Goal: Information Seeking & Learning: Find contact information

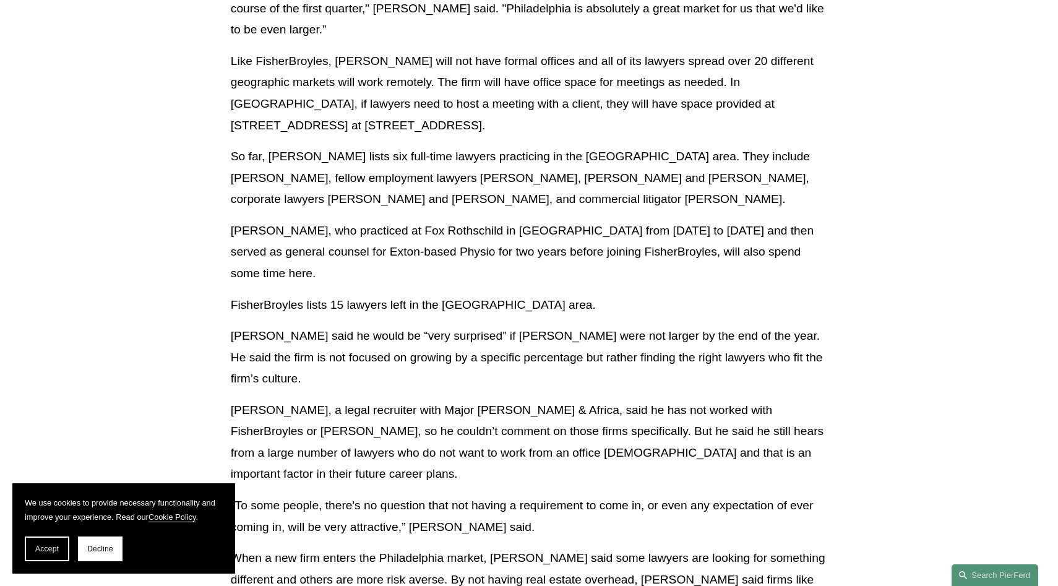
scroll to position [520, 0]
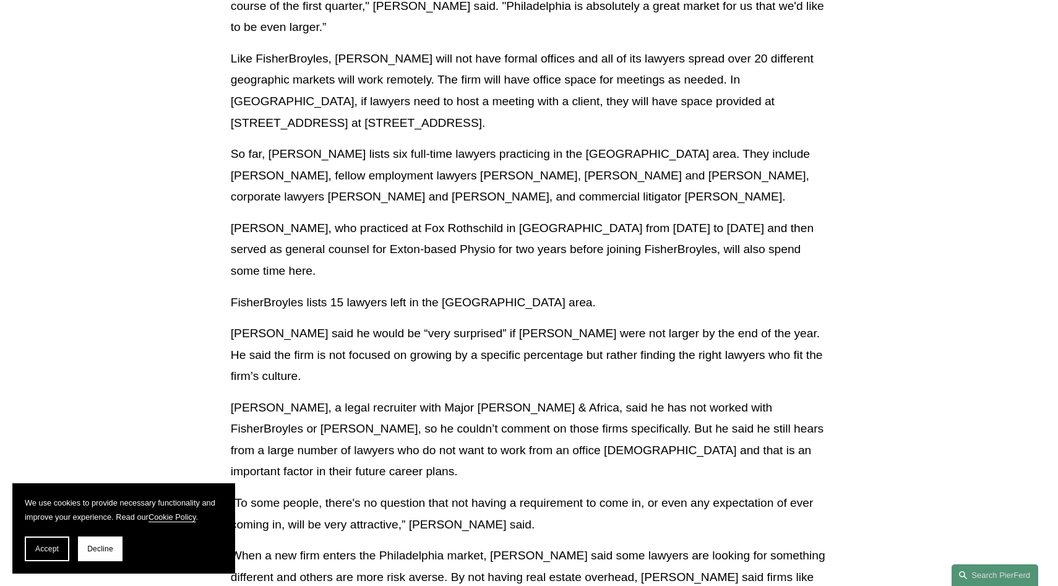
click at [364, 153] on p "So far, [PERSON_NAME] lists six full-time lawyers practicing in the [GEOGRAPHIC…" at bounding box center [529, 175] width 596 height 64
drag, startPoint x: 365, startPoint y: 154, endPoint x: 270, endPoint y: 156, distance: 95.3
click at [270, 156] on p "So far, Pierson Ferdinand lists six full-time lawyers practicing in the Philade…" at bounding box center [529, 175] width 596 height 64
copy p "Pierson Ferdinand"
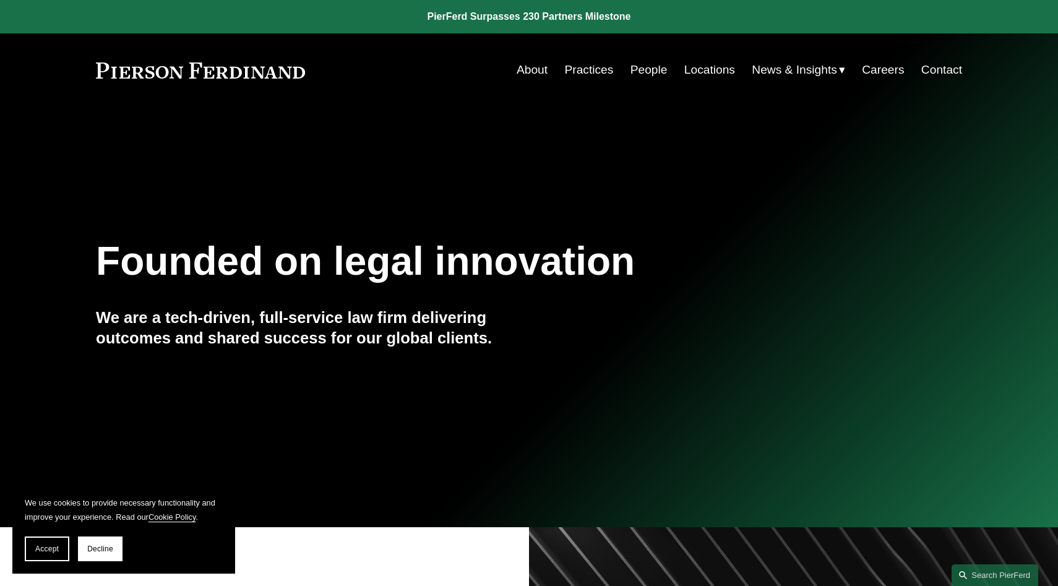
click at [707, 75] on link "Locations" at bounding box center [709, 70] width 51 height 24
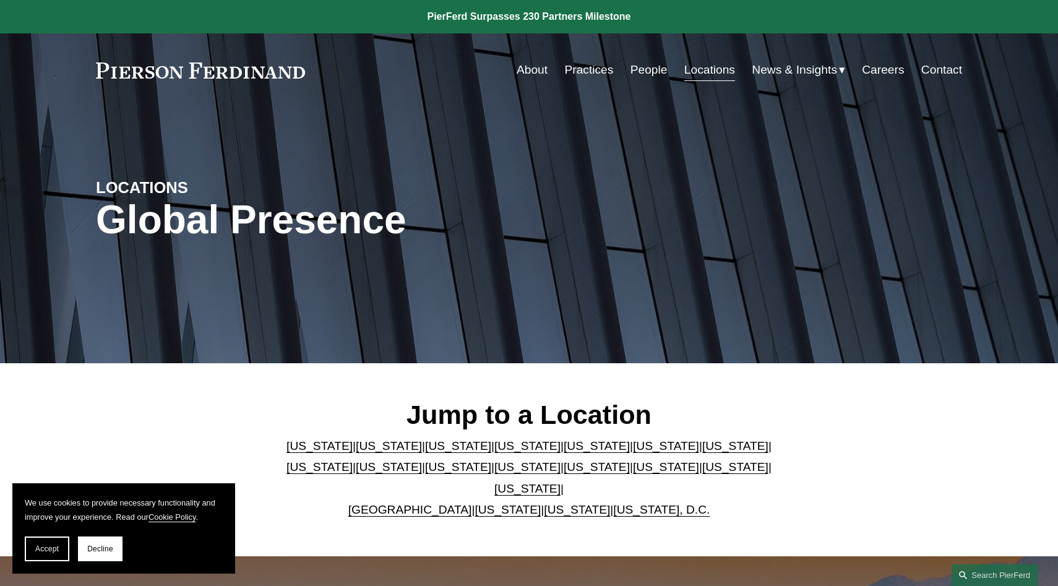
click at [356, 452] on link "California" at bounding box center [389, 445] width 66 height 13
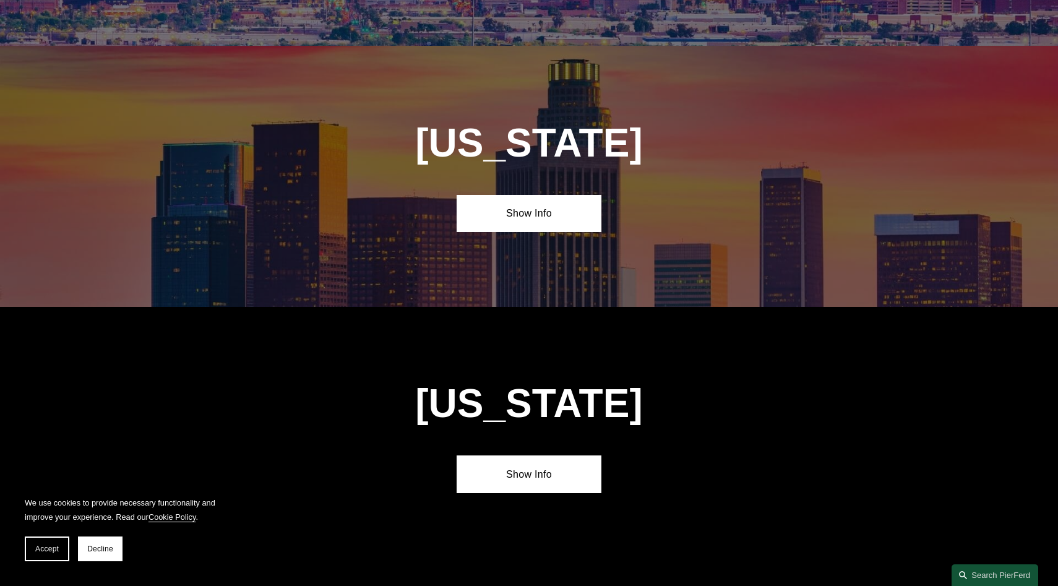
scroll to position [816, 0]
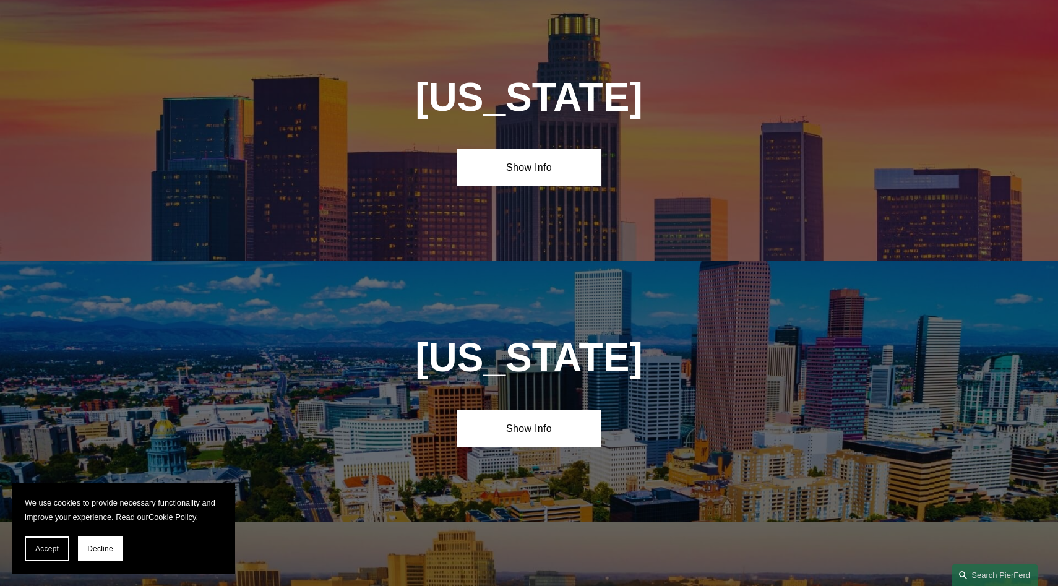
drag, startPoint x: 602, startPoint y: 190, endPoint x: 591, endPoint y: 190, distance: 10.5
click at [591, 190] on div "California Show Info" at bounding box center [529, 130] width 1058 height 260
click at [563, 162] on link "Show Info" at bounding box center [528, 167] width 144 height 37
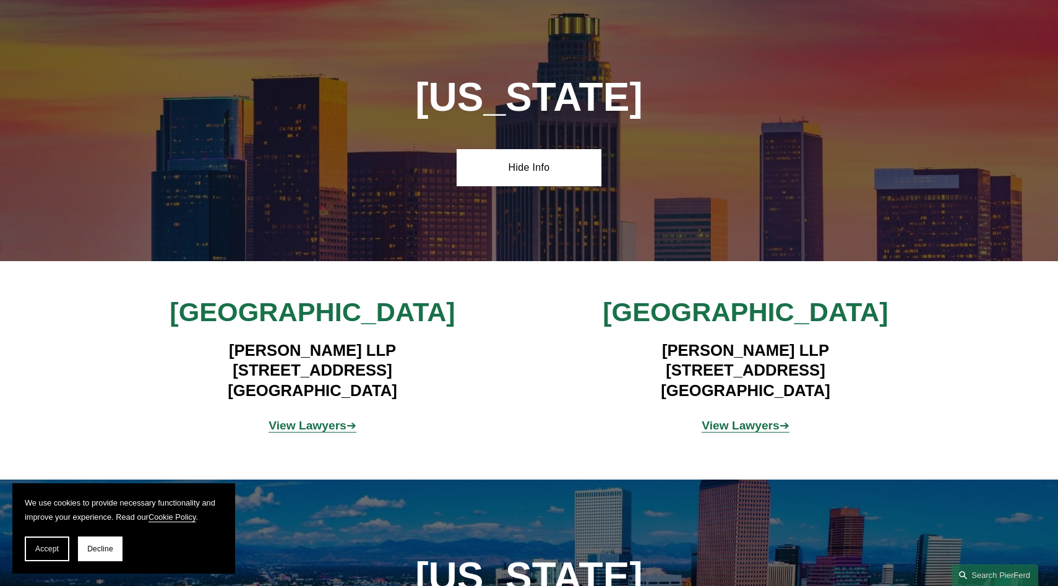
drag, startPoint x: 411, startPoint y: 392, endPoint x: 195, endPoint y: 371, distance: 216.9
click at [195, 371] on h4 "Pierson Ferdinand LLP 12100 Wilshire Blvd, Suite 800 Los Angeles, CA 90025" at bounding box center [312, 370] width 361 height 60
copy h4 "12100 Wilshire Blvd, Suite 800 Los Angeles, CA 90025"
click at [283, 429] on strong "View Lawyers" at bounding box center [307, 425] width 78 height 13
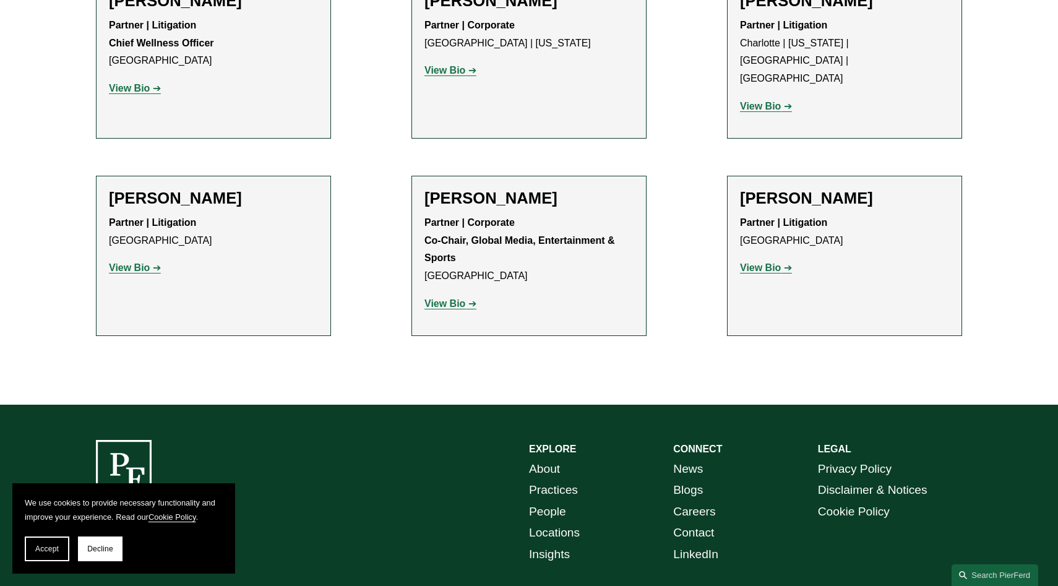
scroll to position [1314, 0]
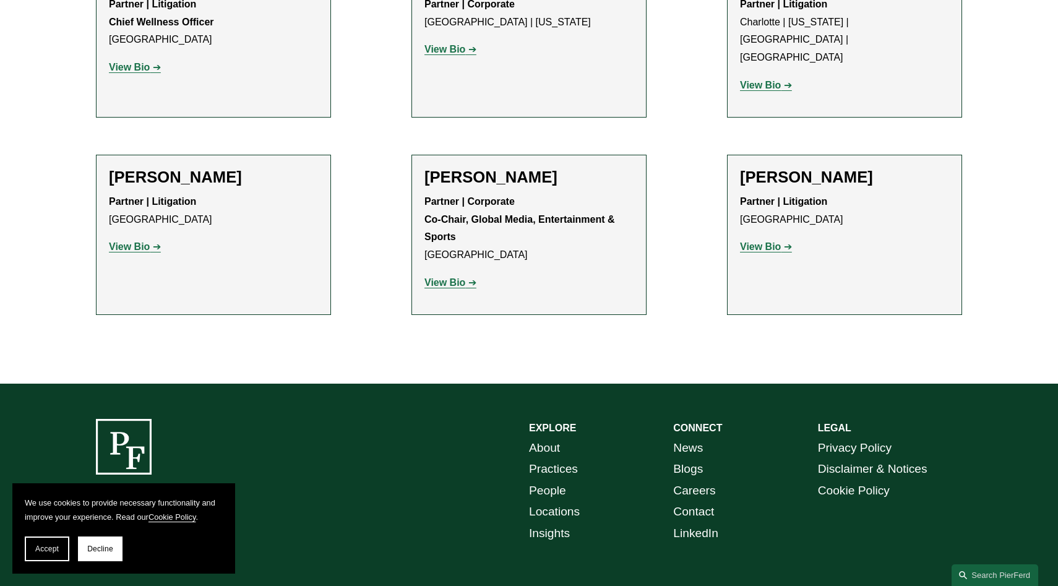
click at [695, 501] on link "Contact" at bounding box center [693, 512] width 41 height 22
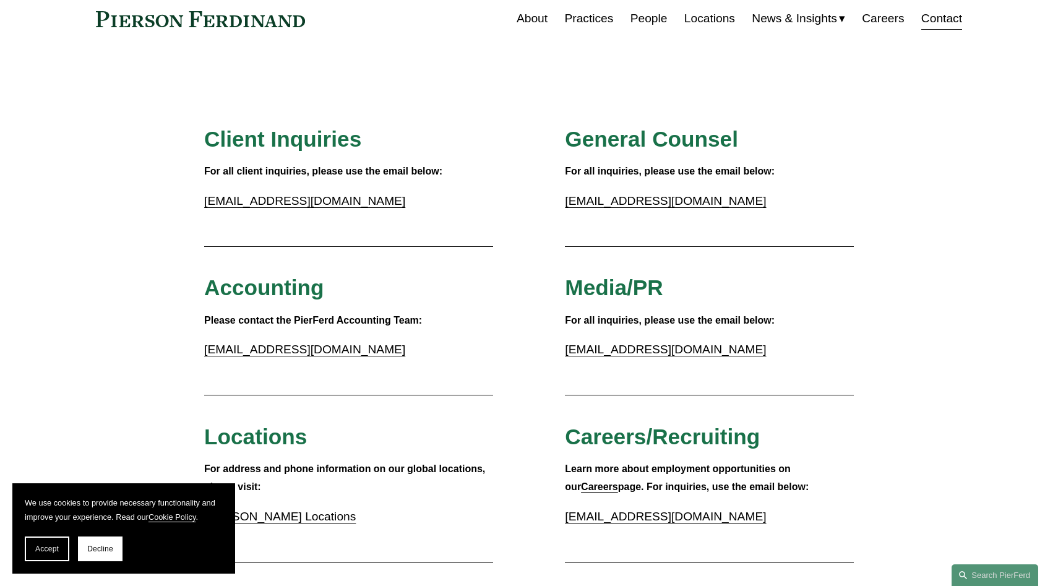
scroll to position [58, 0]
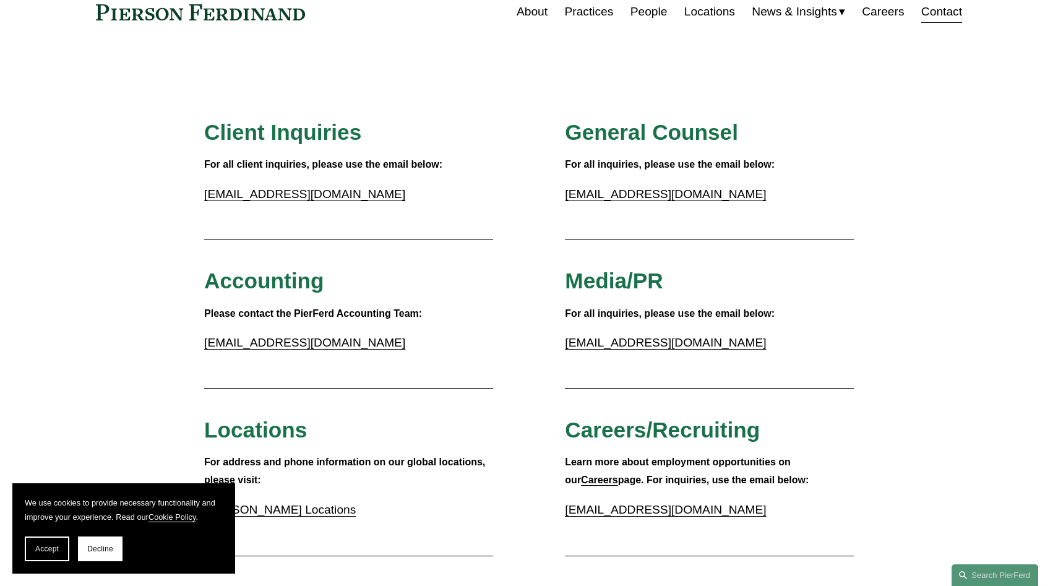
click at [831, 469] on p "Learn more about employment opportunities on our Careers page. For inquiries, u…" at bounding box center [709, 471] width 289 height 36
click at [618, 474] on strong "Careers" at bounding box center [599, 479] width 37 height 11
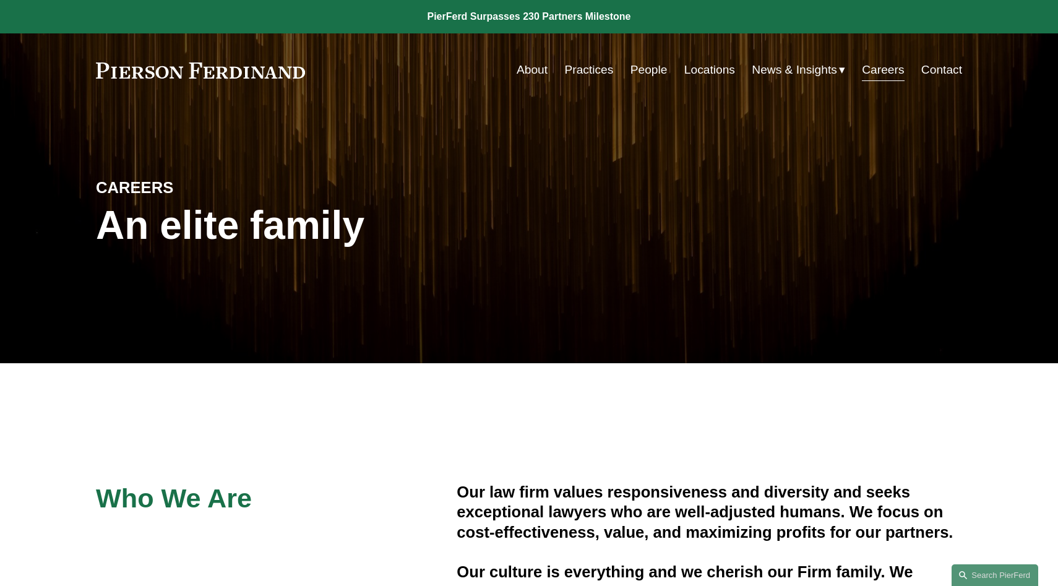
click at [836, 459] on div "Who We Are Our law firm values responsiveness and diversity and seeks exception…" at bounding box center [529, 556] width 1058 height 288
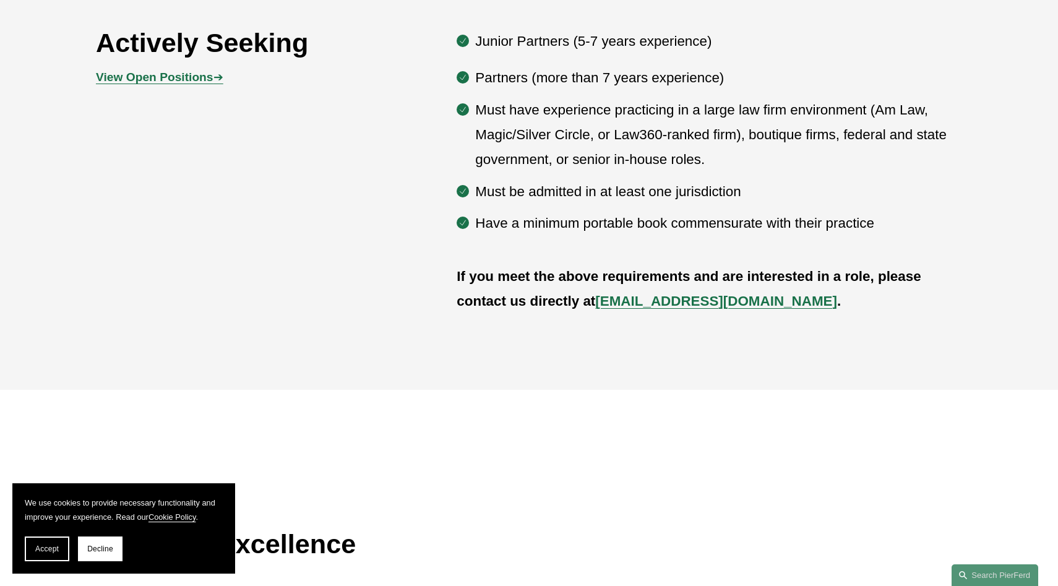
scroll to position [806, 0]
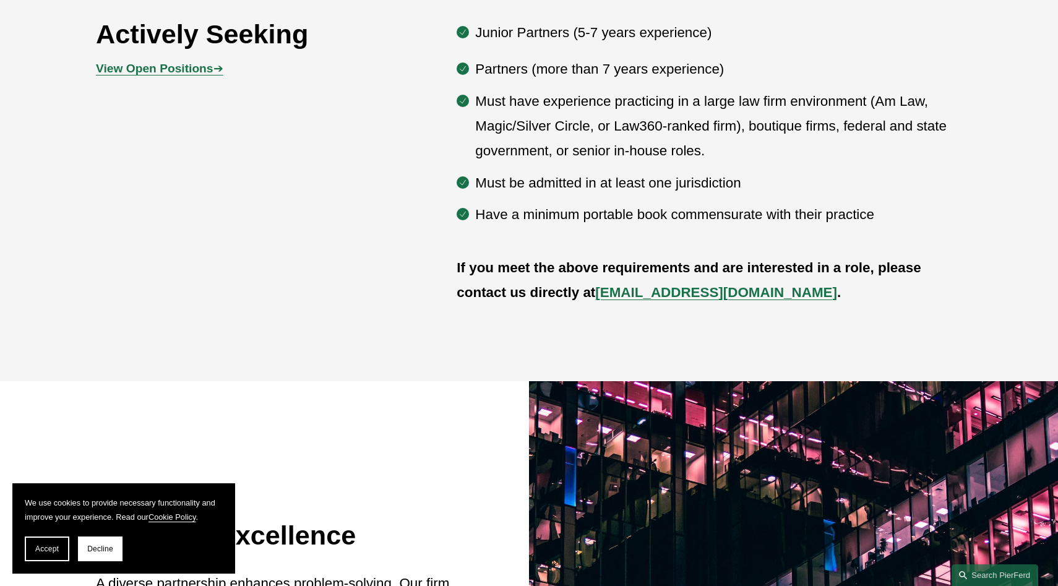
click at [176, 68] on strong "View Open Positions" at bounding box center [154, 68] width 117 height 13
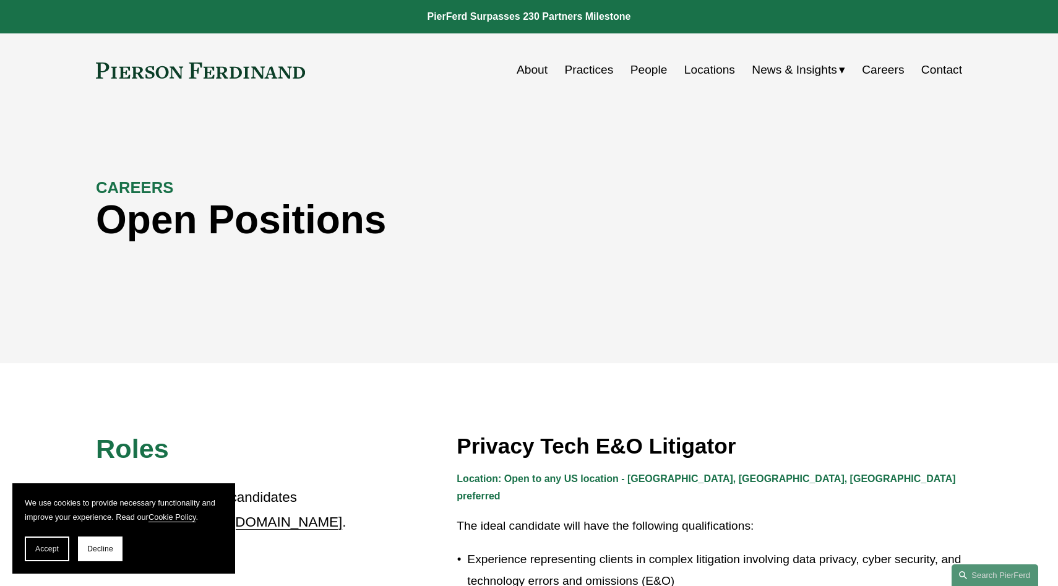
click at [946, 62] on link "Contact" at bounding box center [941, 70] width 41 height 24
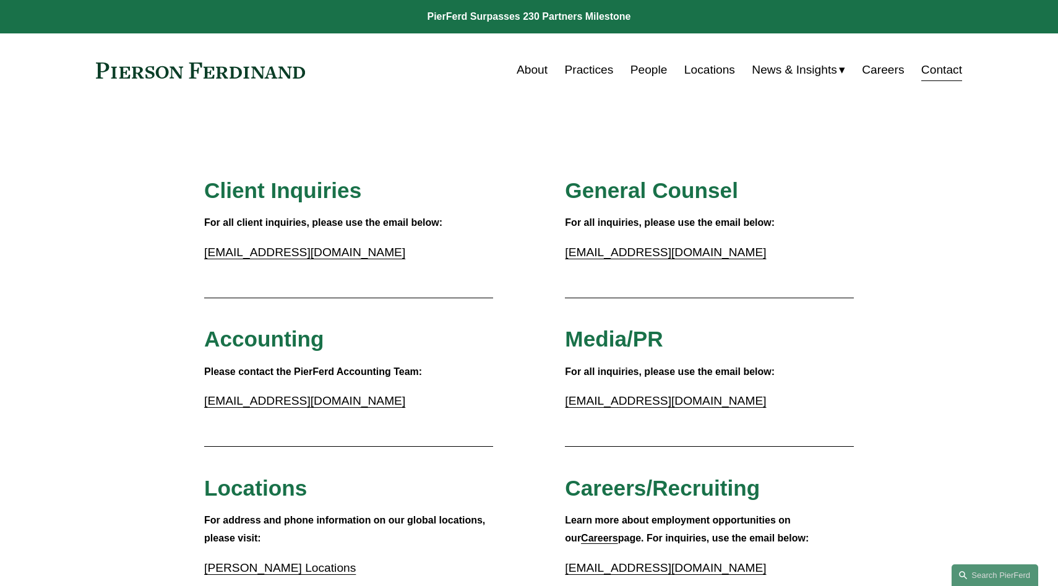
click at [944, 69] on link "Contact" at bounding box center [941, 70] width 41 height 24
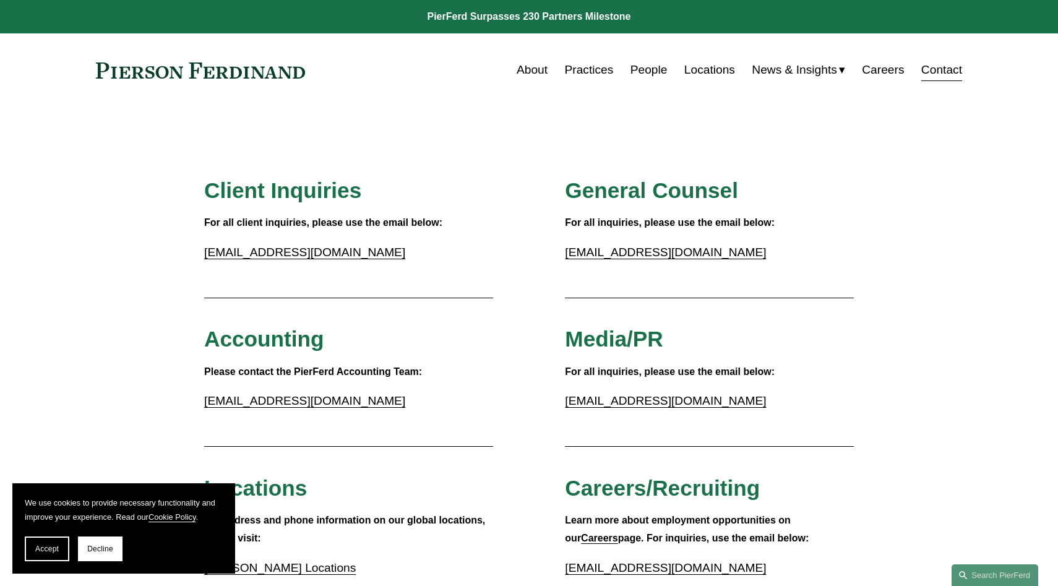
click at [636, 72] on link "People" at bounding box center [648, 70] width 37 height 24
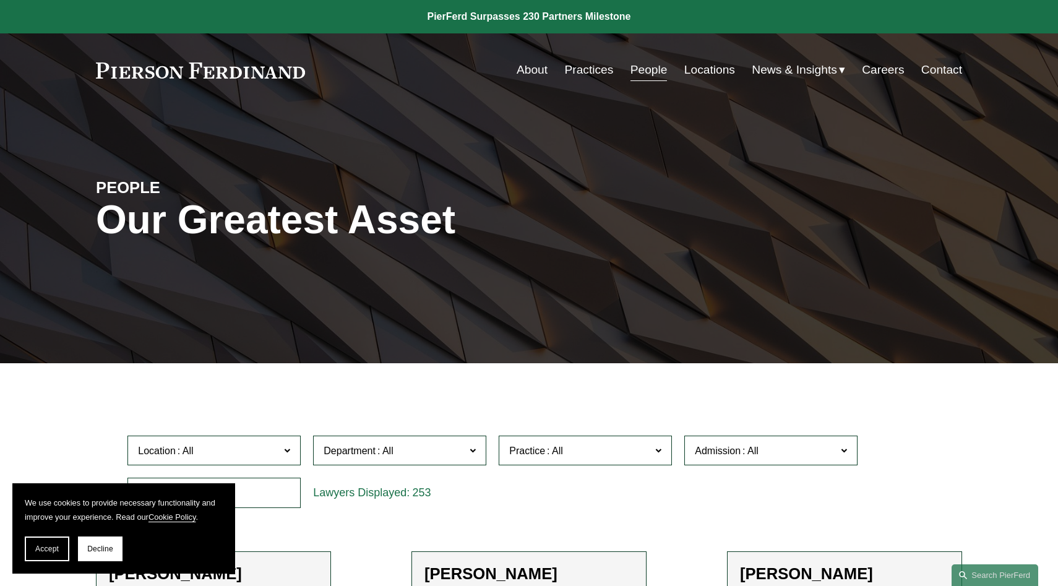
click at [249, 447] on span "Location" at bounding box center [209, 450] width 142 height 17
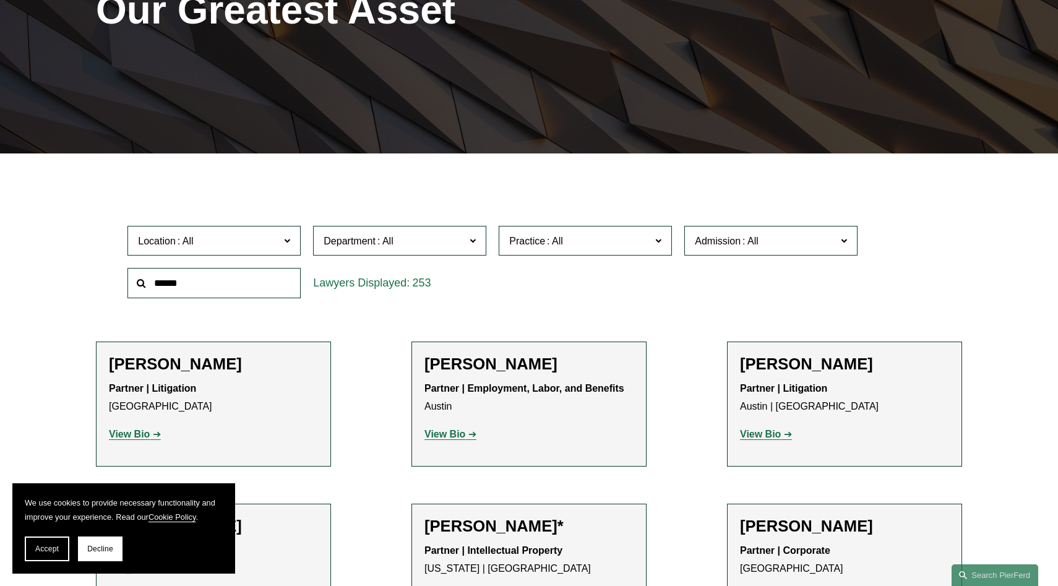
scroll to position [282, 0]
click at [0, 0] on link "Los Angeles" at bounding box center [0, 0] width 0 height 0
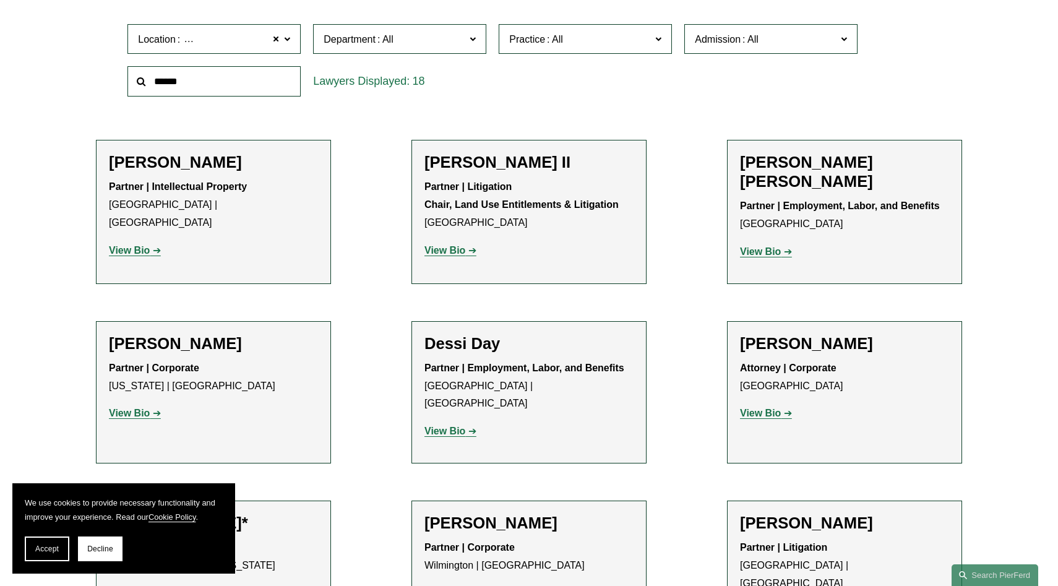
scroll to position [414, 0]
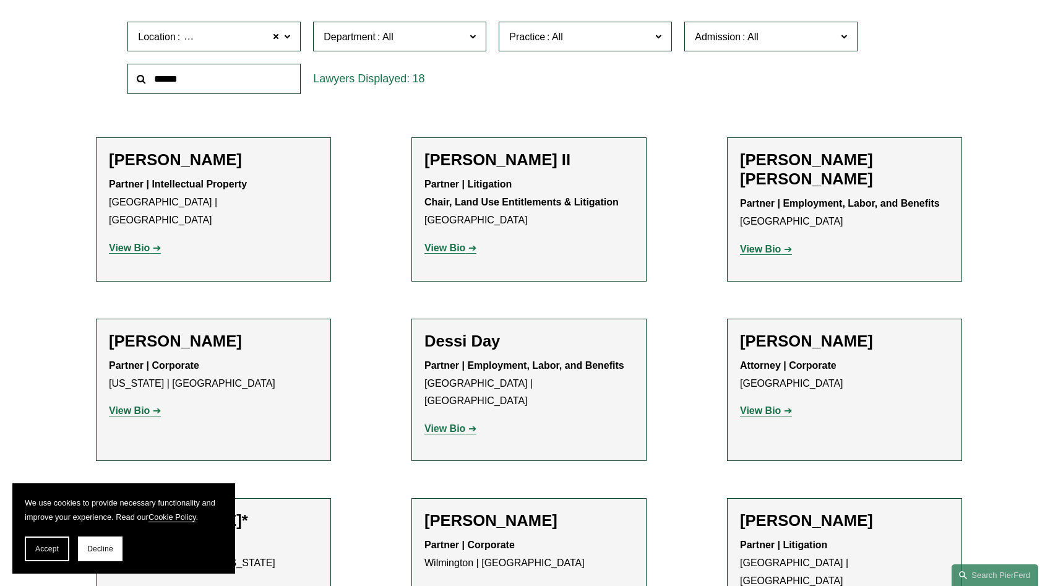
click at [766, 409] on strong "View Bio" at bounding box center [760, 410] width 41 height 11
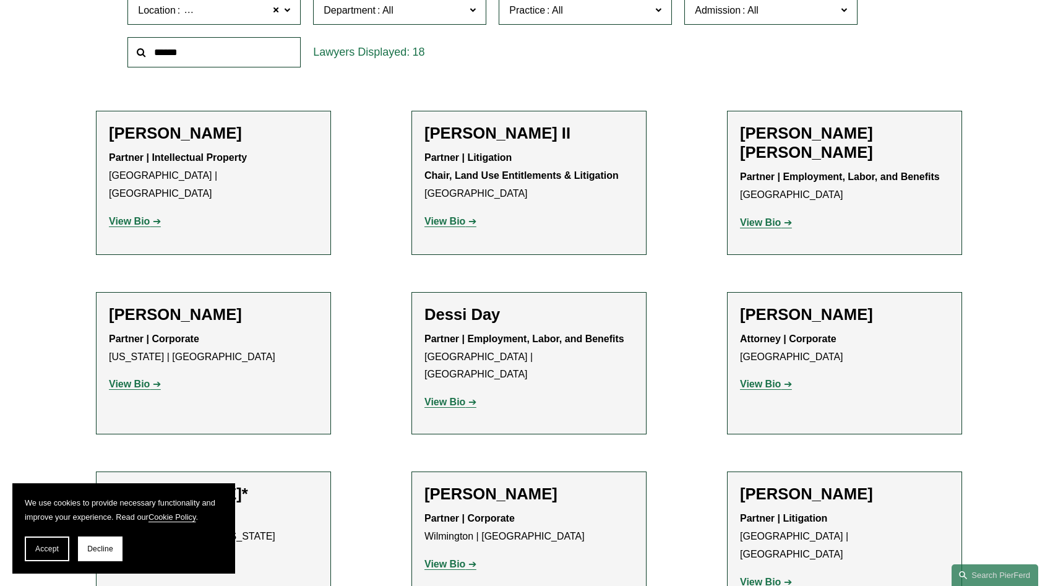
scroll to position [442, 0]
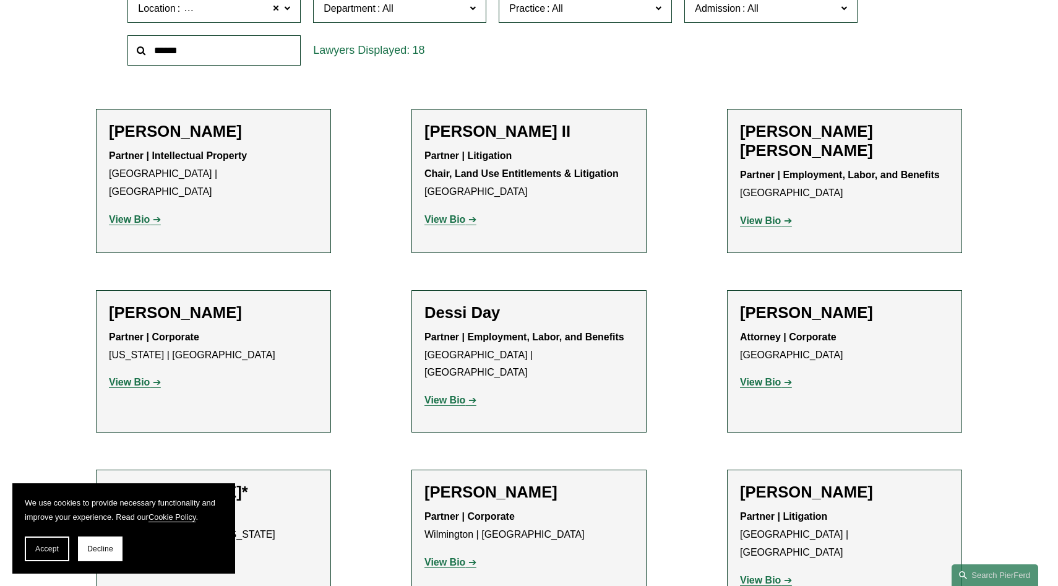
click at [144, 214] on strong "View Bio" at bounding box center [129, 219] width 41 height 11
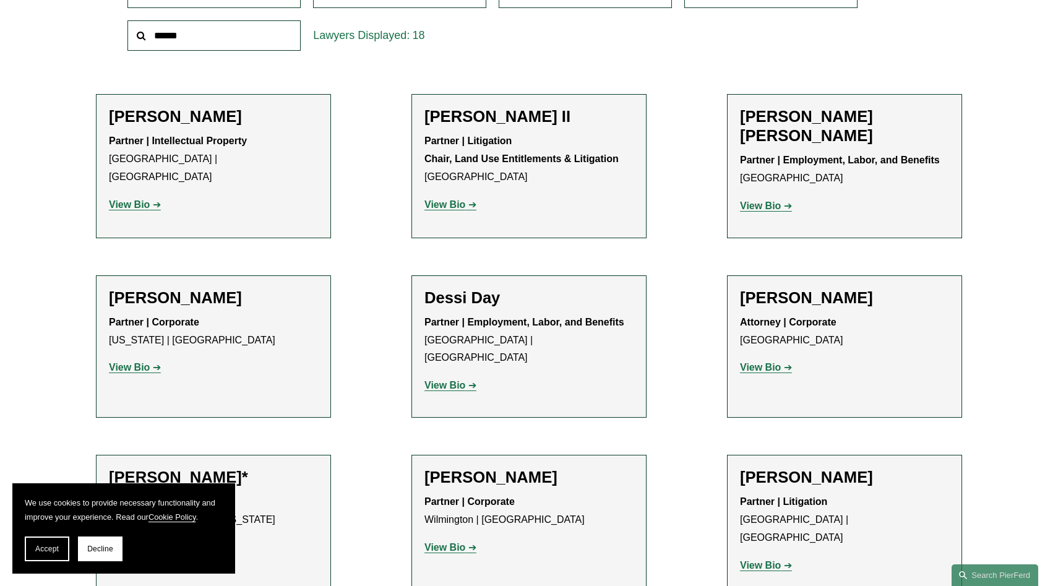
scroll to position [466, 0]
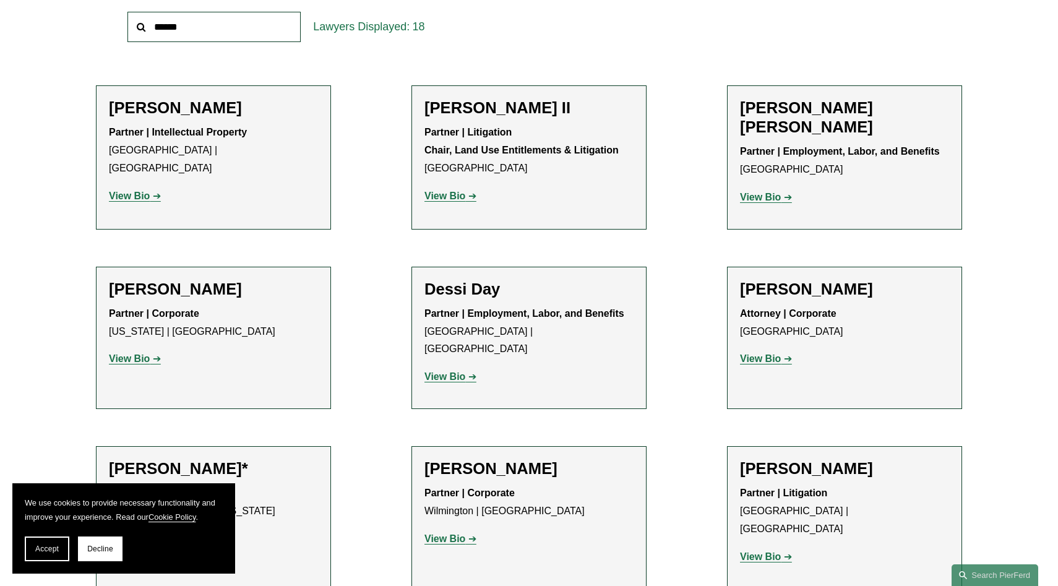
click at [785, 192] on link "View Bio" at bounding box center [766, 197] width 52 height 11
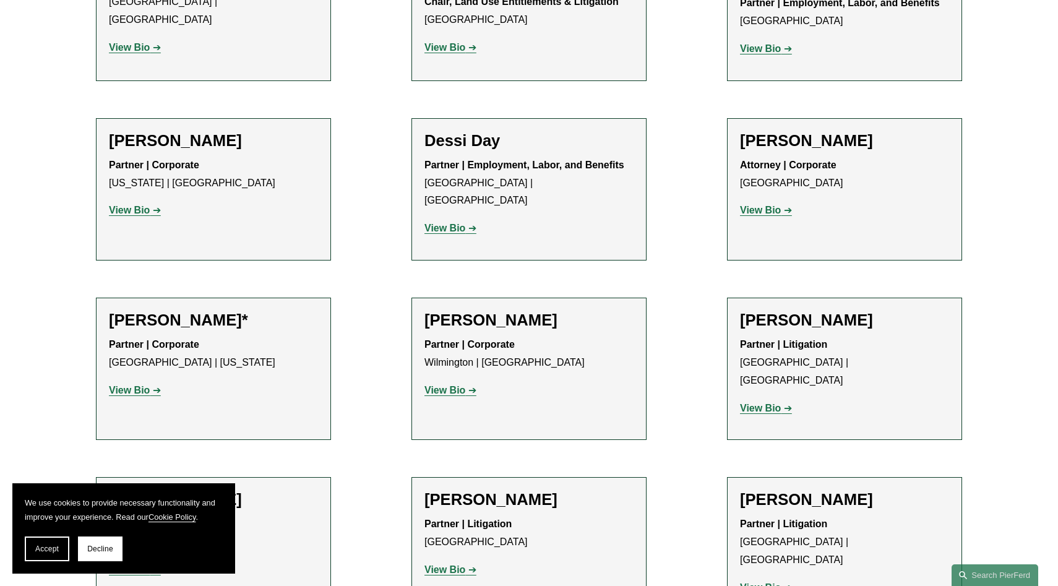
scroll to position [620, 0]
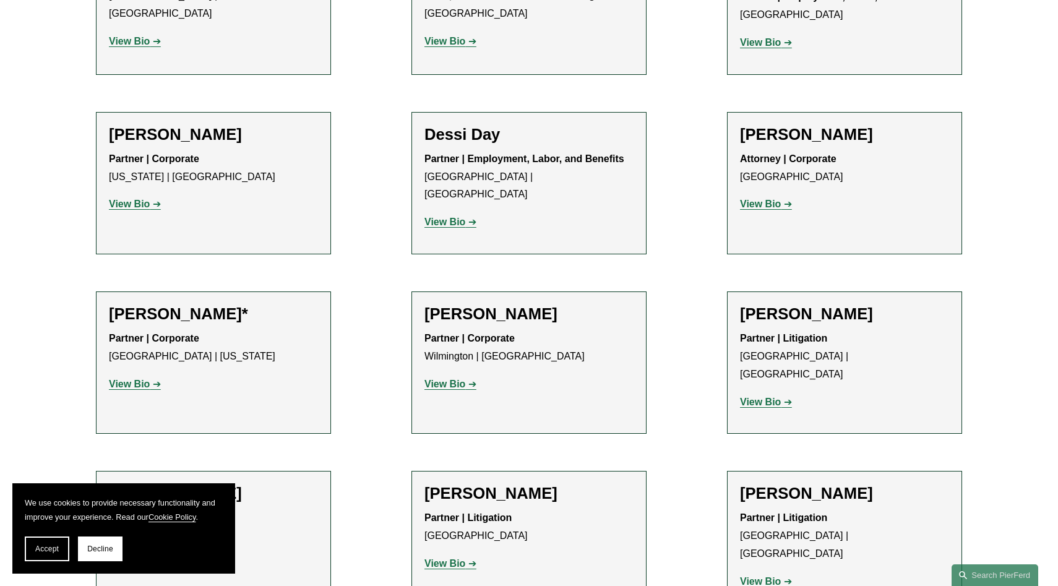
click at [128, 378] on strong "View Bio" at bounding box center [129, 383] width 41 height 11
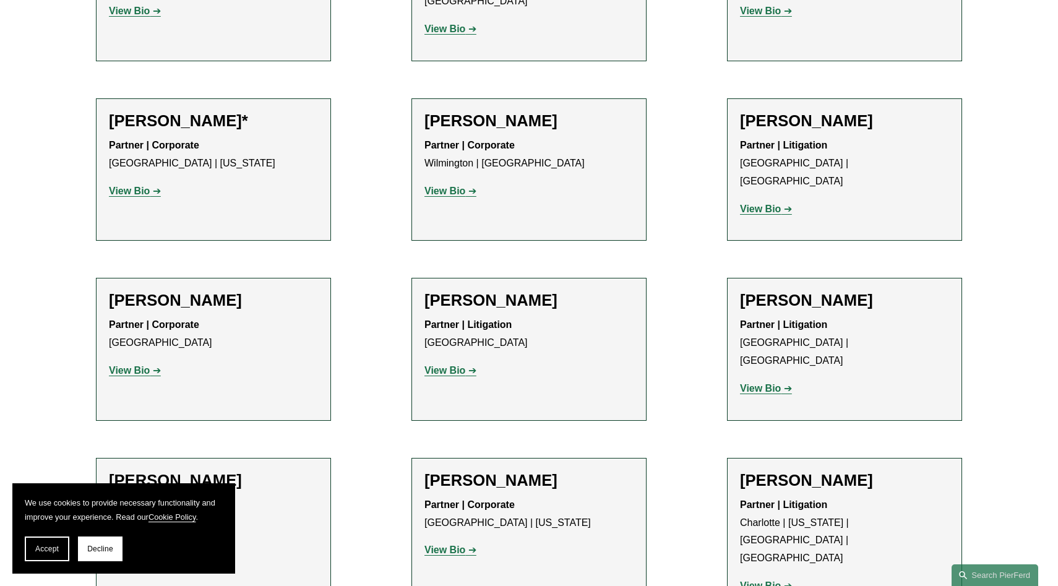
scroll to position [724, 0]
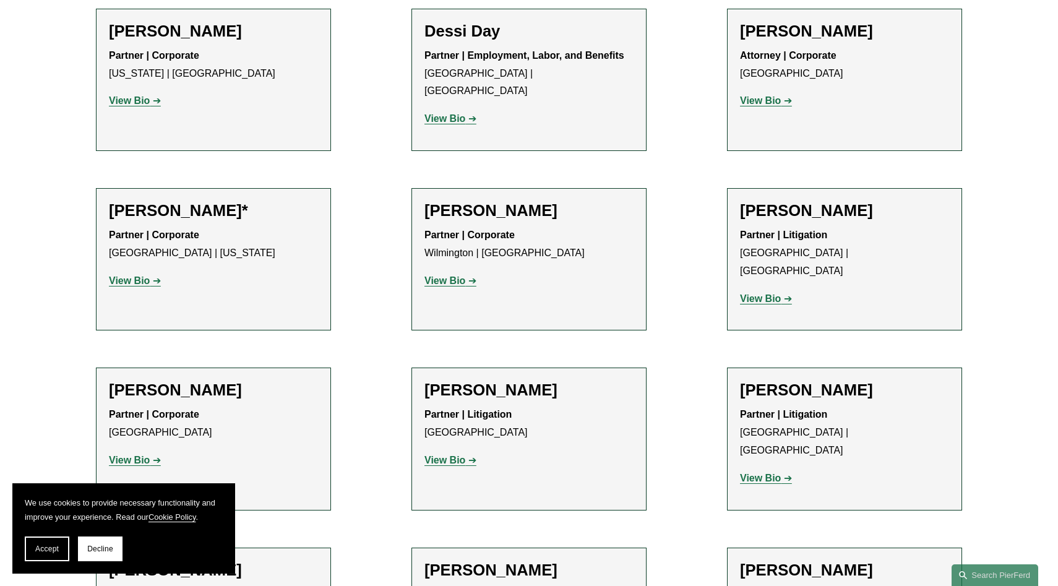
click at [131, 271] on div "Alison Finley* Partner | Corporate Los Angeles | New York View Bio Location: Lo…" at bounding box center [213, 250] width 209 height 99
click at [132, 275] on strong "View Bio" at bounding box center [129, 280] width 41 height 11
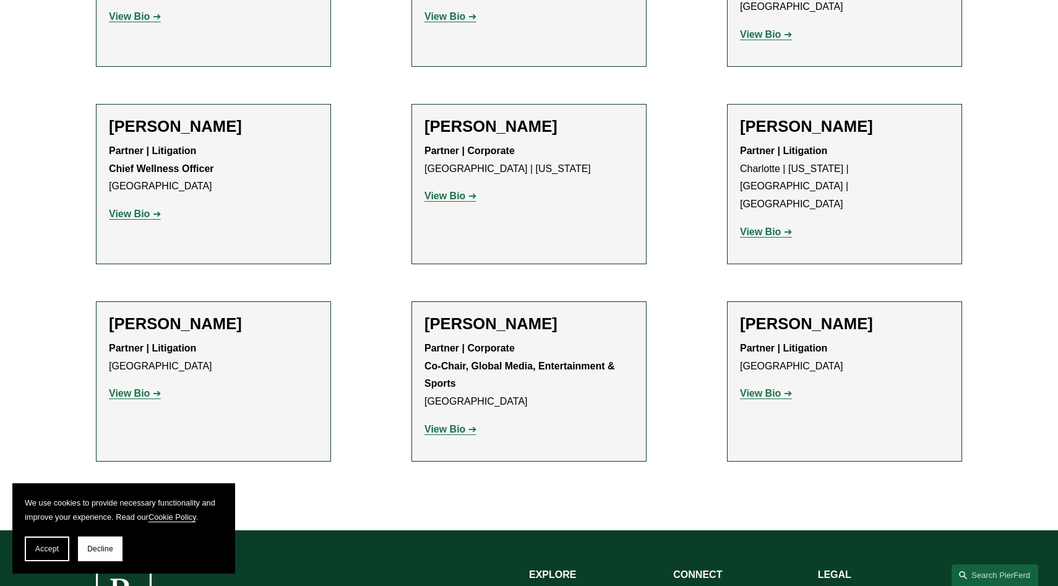
scroll to position [1169, 0]
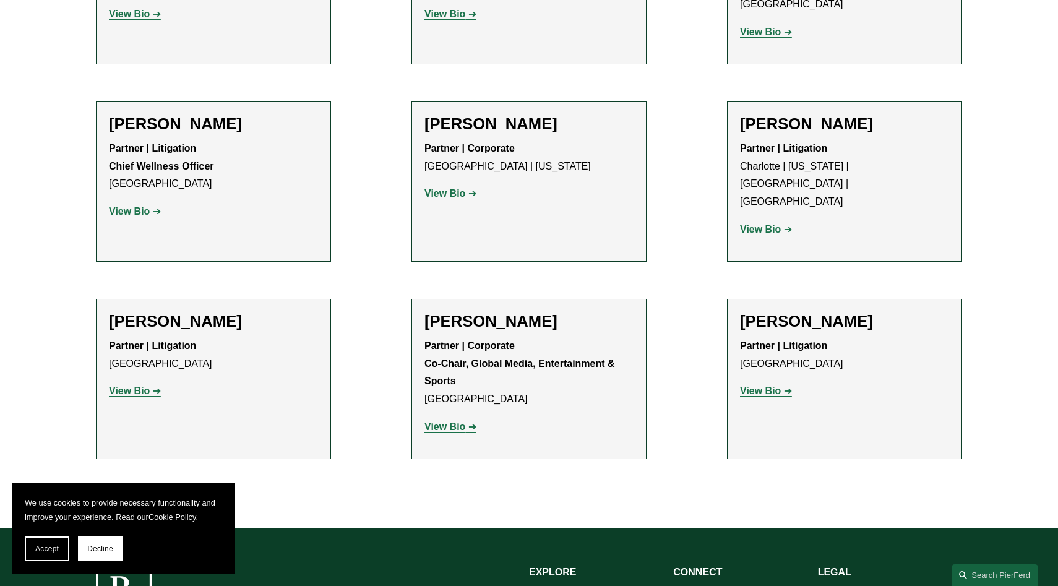
click at [466, 421] on link "View Bio" at bounding box center [450, 426] width 52 height 11
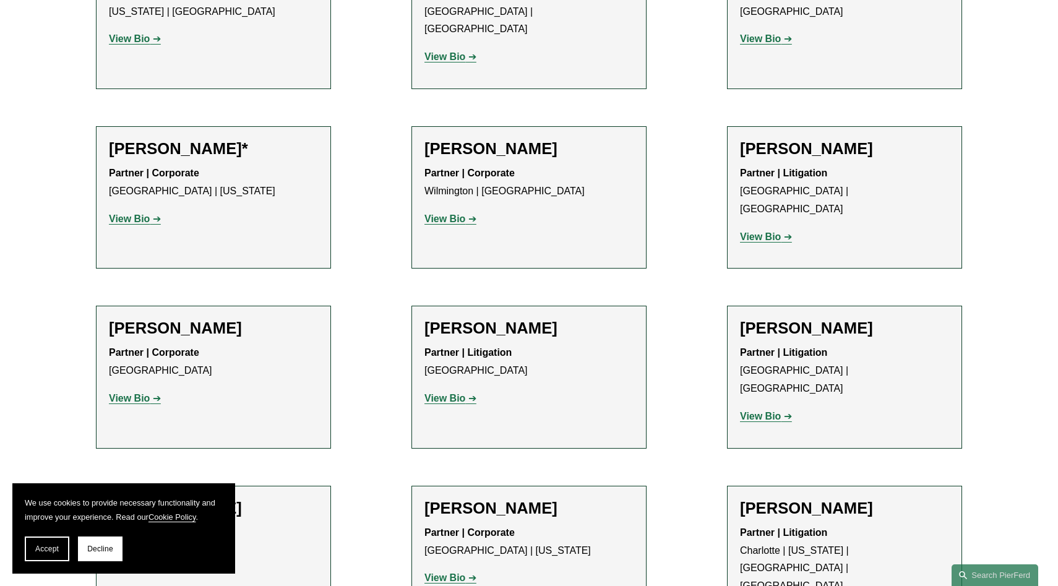
scroll to position [786, 0]
click at [466, 210] on p "View Bio" at bounding box center [528, 219] width 209 height 18
click at [466, 213] on link "View Bio" at bounding box center [450, 218] width 52 height 11
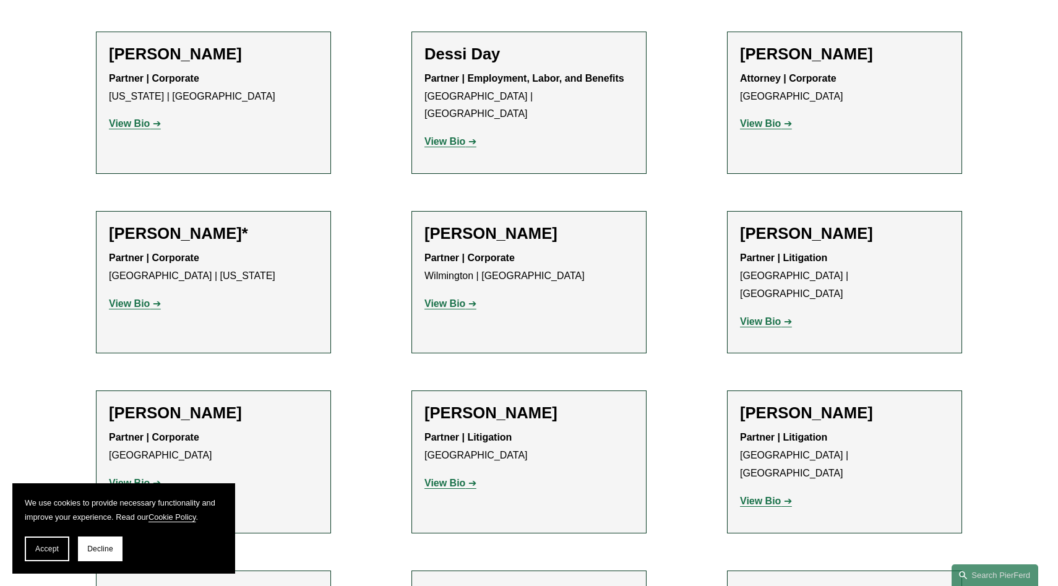
scroll to position [702, 0]
click at [155, 297] on link "View Bio" at bounding box center [135, 302] width 52 height 11
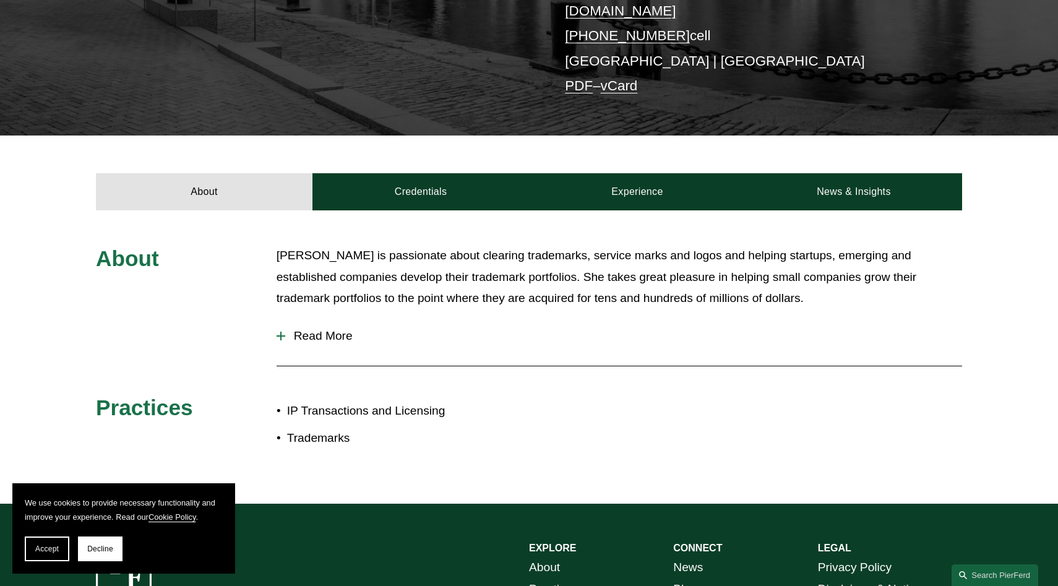
scroll to position [299, 0]
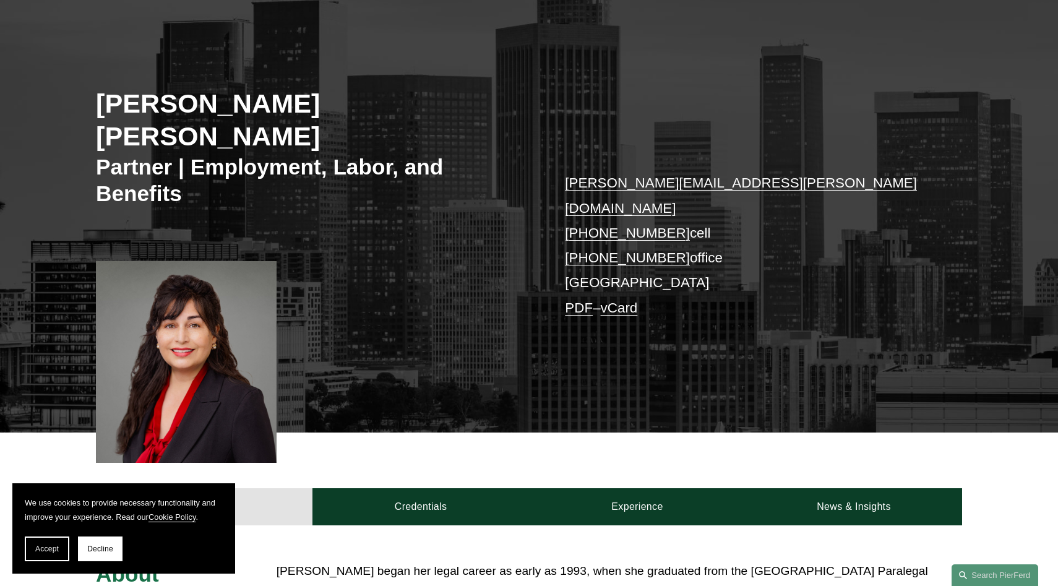
scroll to position [195, 0]
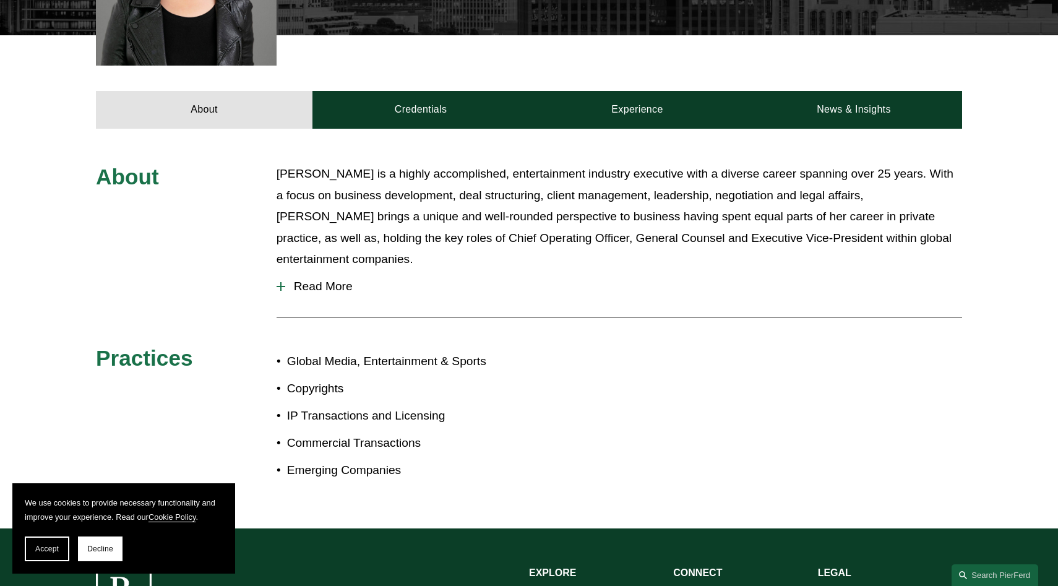
scroll to position [485, 0]
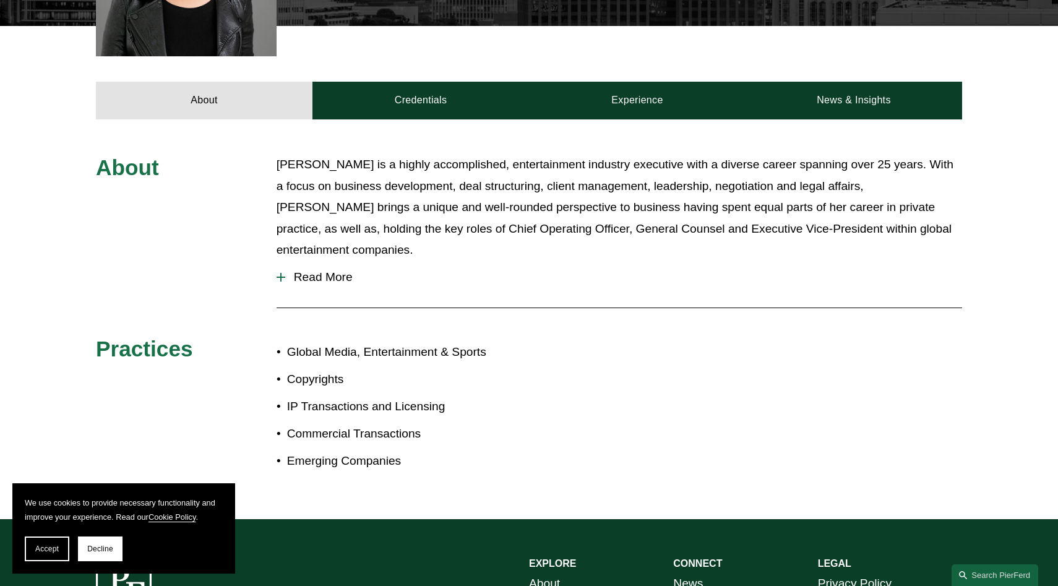
click at [309, 270] on span "Read More" at bounding box center [623, 277] width 677 height 14
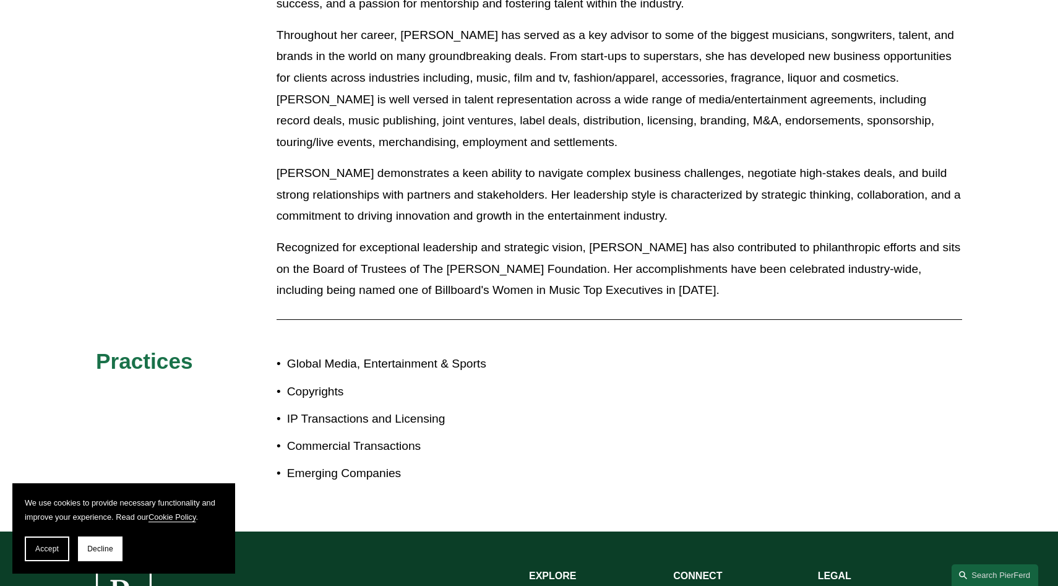
scroll to position [835, 0]
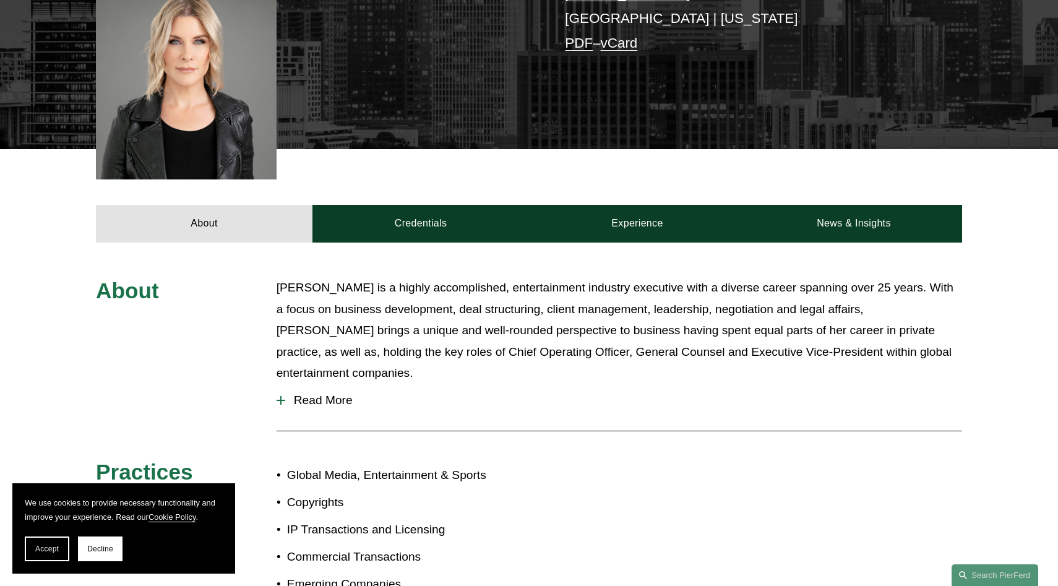
scroll to position [359, 0]
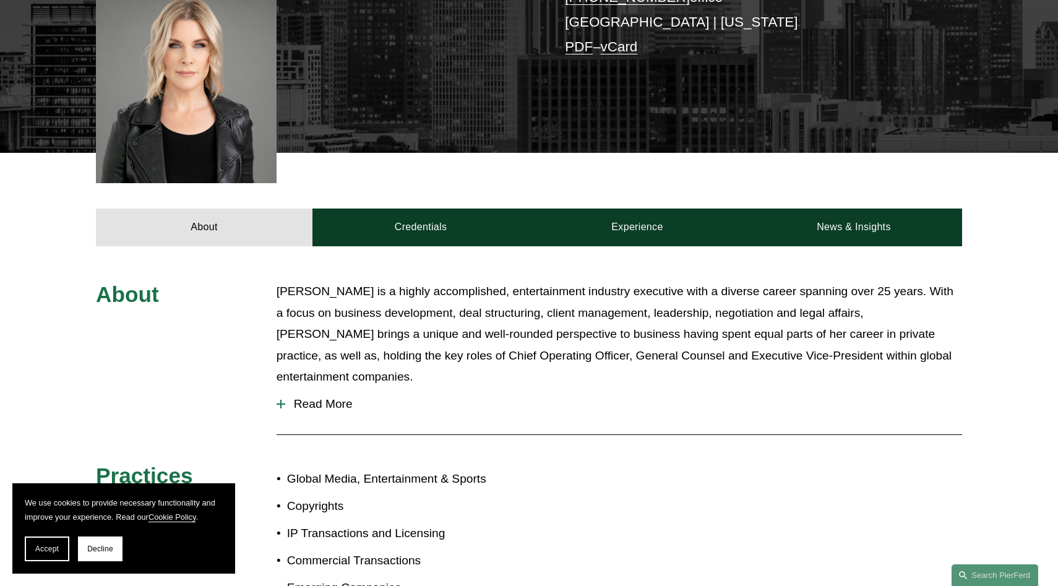
click at [334, 397] on span "Read More" at bounding box center [623, 404] width 677 height 14
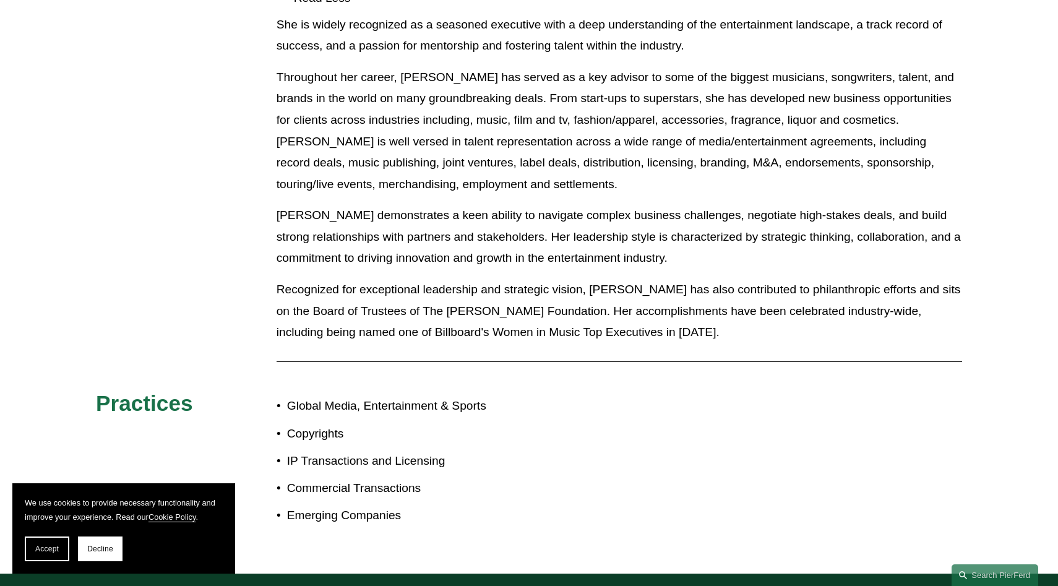
scroll to position [797, 0]
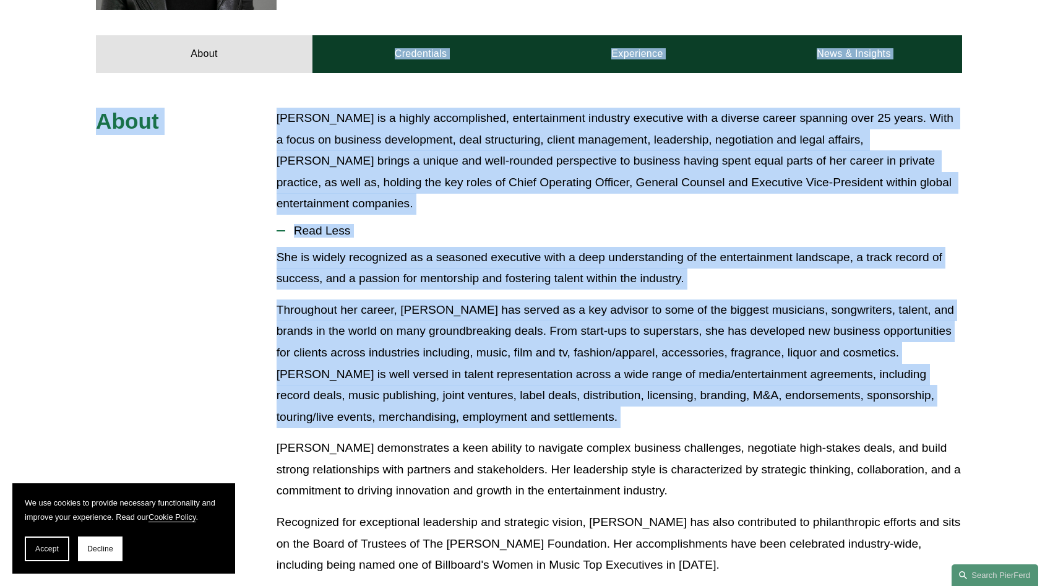
drag, startPoint x: 262, startPoint y: 137, endPoint x: 19, endPoint y: -28, distance: 293.0
click at [19, 0] on html "We use cookies to provide necessary functionality and improve your experience. …" at bounding box center [529, 274] width 1058 height 1612
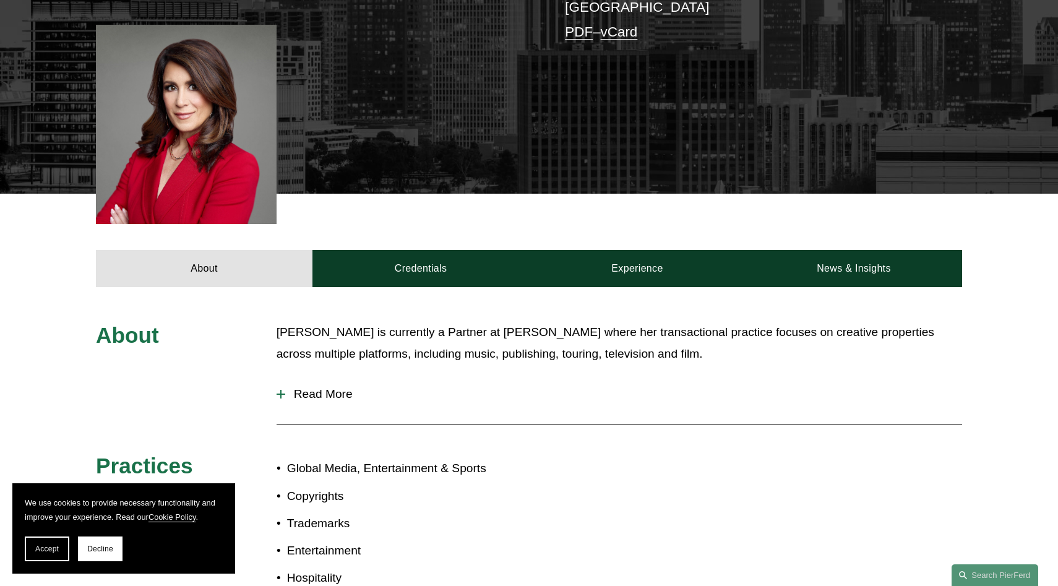
scroll to position [389, 0]
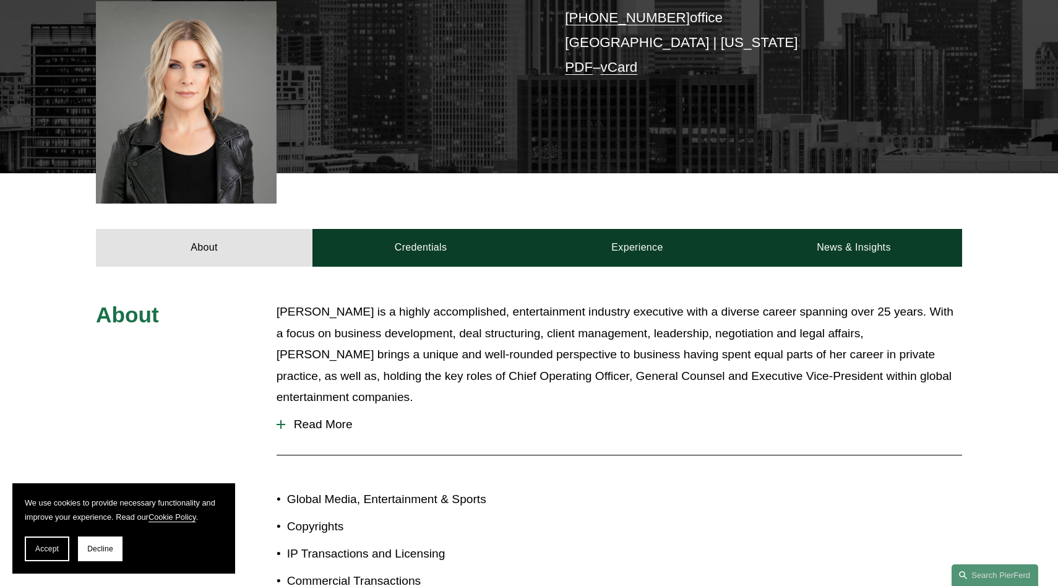
scroll to position [339, 0]
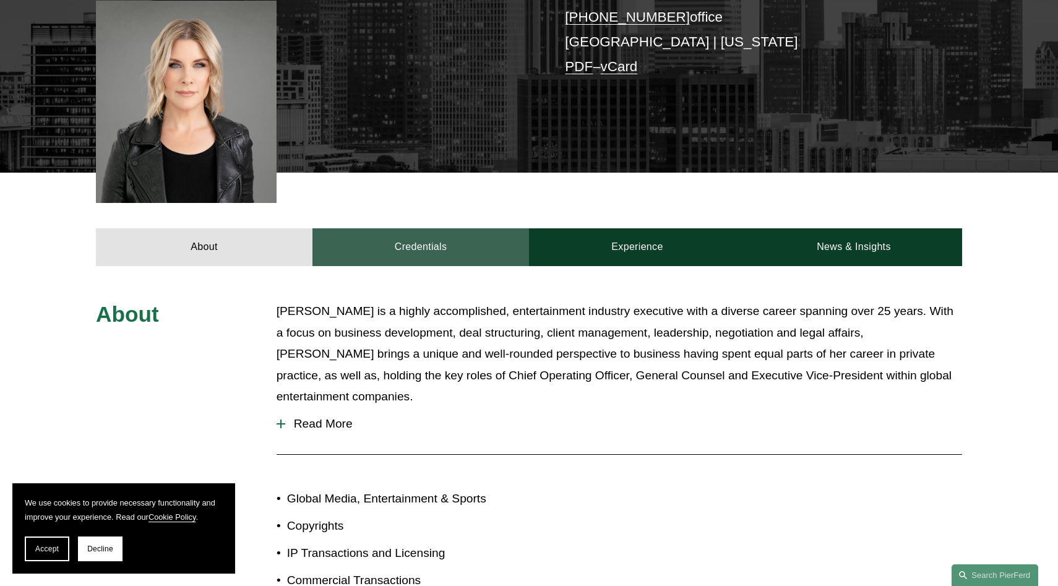
click at [433, 228] on link "Credentials" at bounding box center [420, 246] width 216 height 37
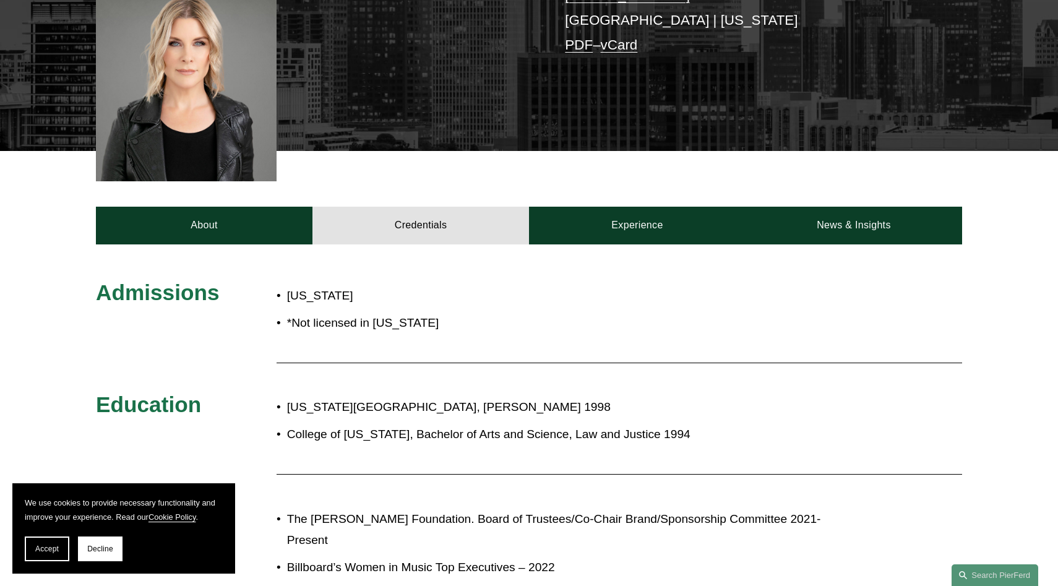
scroll to position [359, 0]
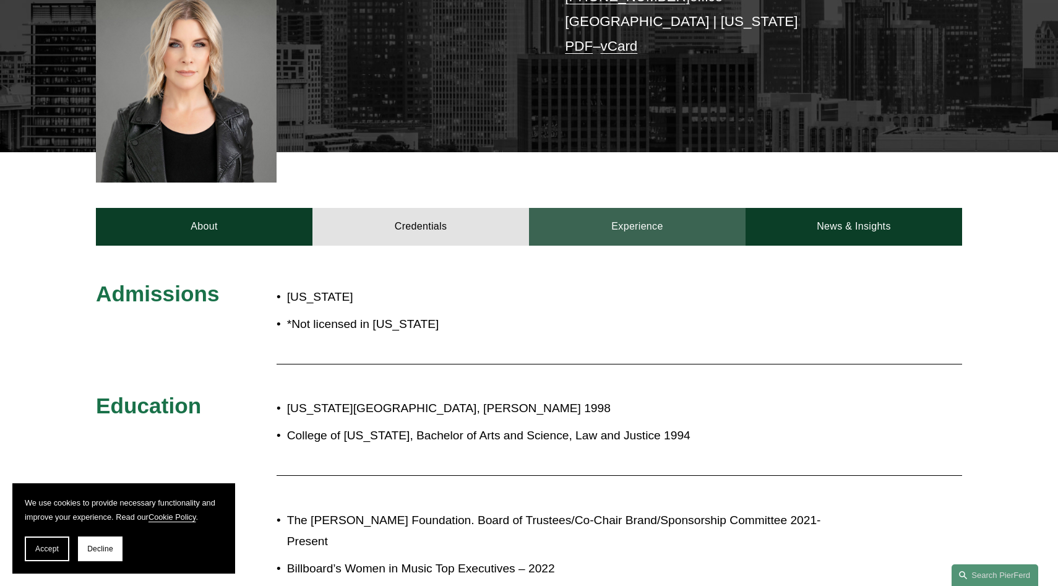
click at [644, 213] on link "Experience" at bounding box center [637, 226] width 216 height 37
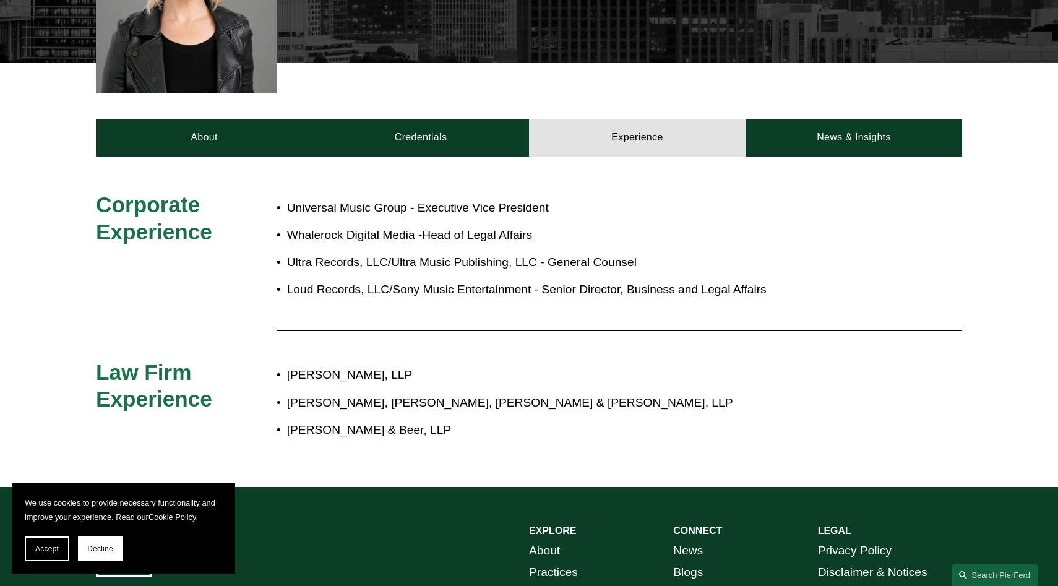
scroll to position [445, 0]
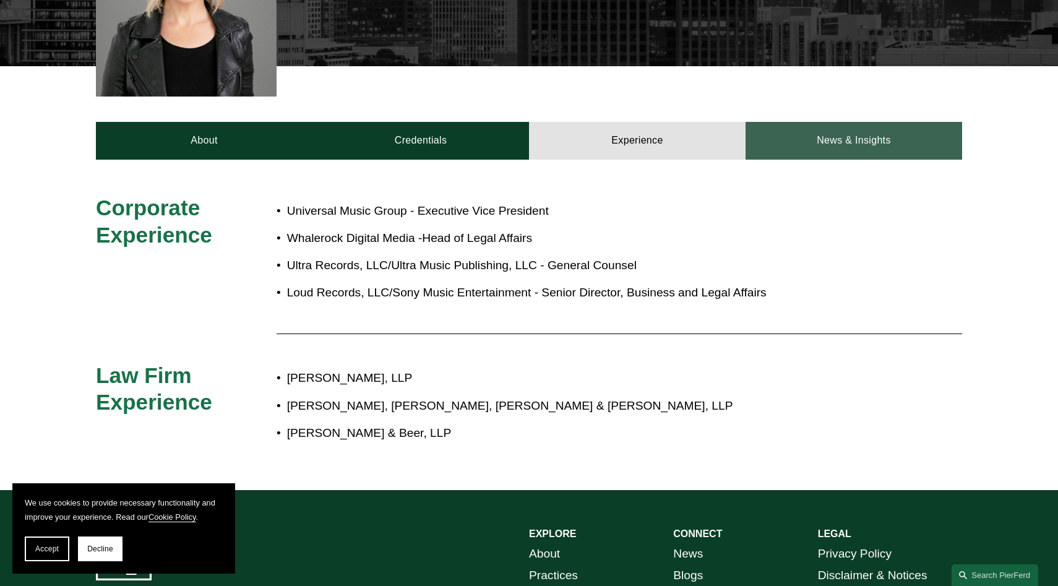
click at [824, 134] on link "News & Insights" at bounding box center [853, 140] width 216 height 37
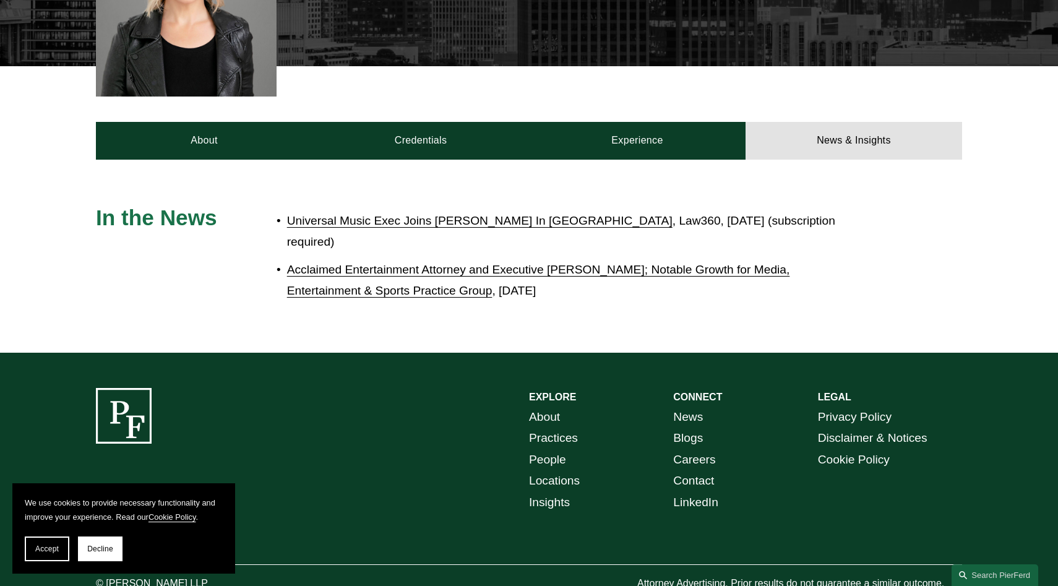
click at [487, 214] on link "Universal Music Exec Joins Pierson Ferdinand In Los Angeles" at bounding box center [479, 220] width 385 height 13
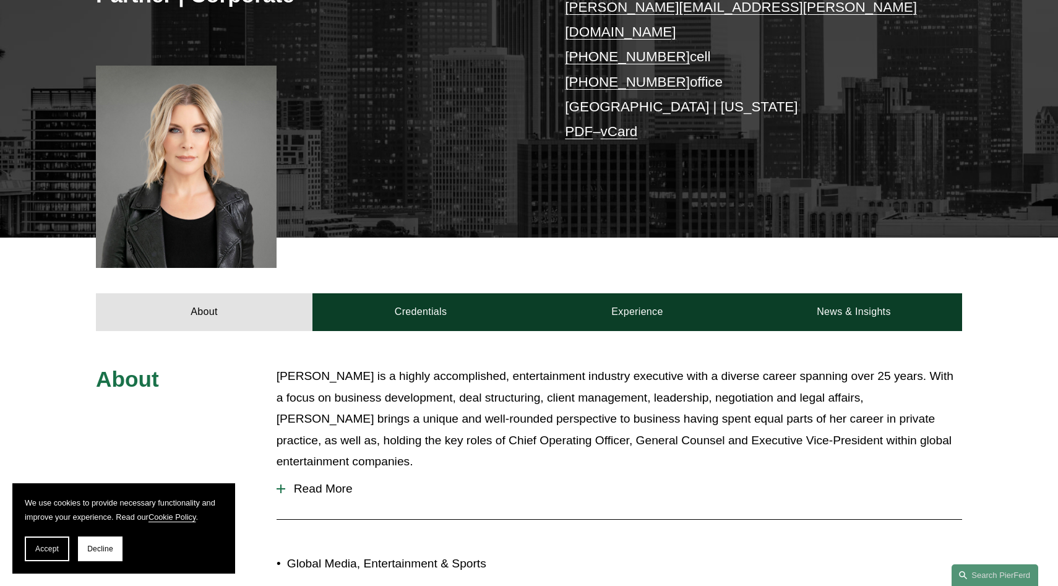
scroll to position [450, 0]
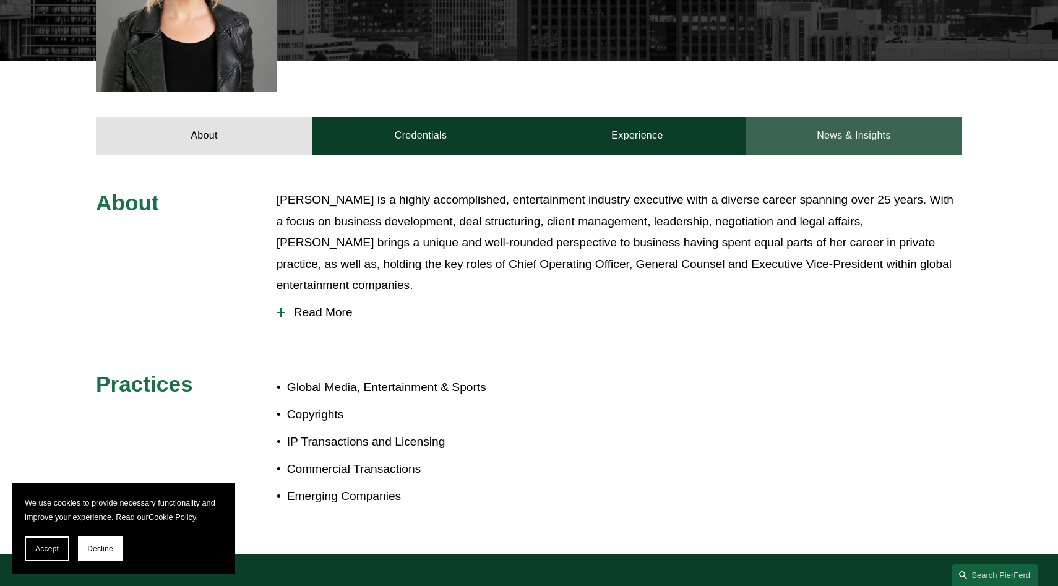
click at [871, 117] on link "News & Insights" at bounding box center [853, 135] width 216 height 37
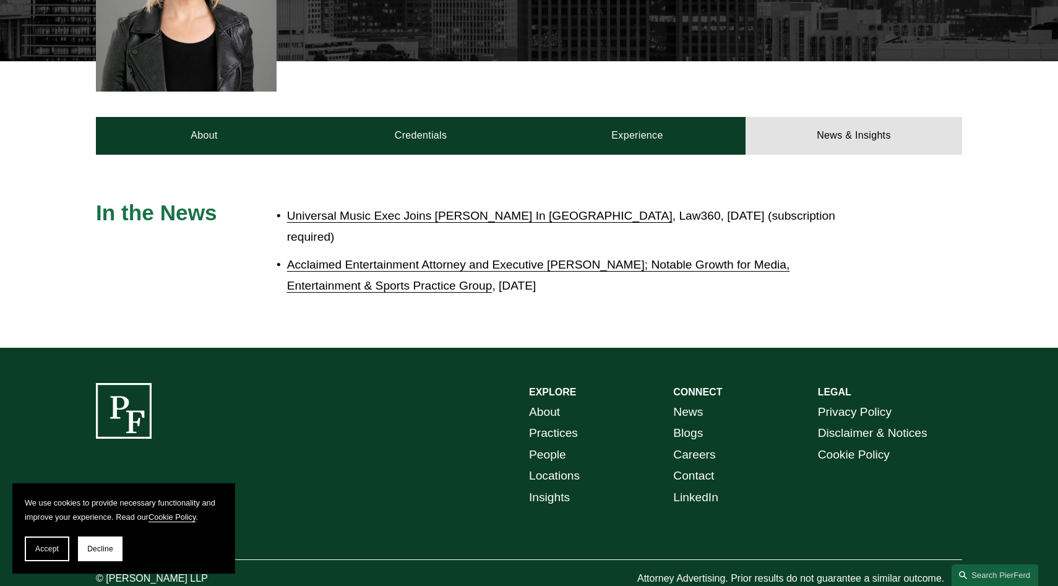
click at [409, 258] on link "Acclaimed Entertainment Attorney and Executive [PERSON_NAME]; Notable Growth fo…" at bounding box center [538, 275] width 503 height 35
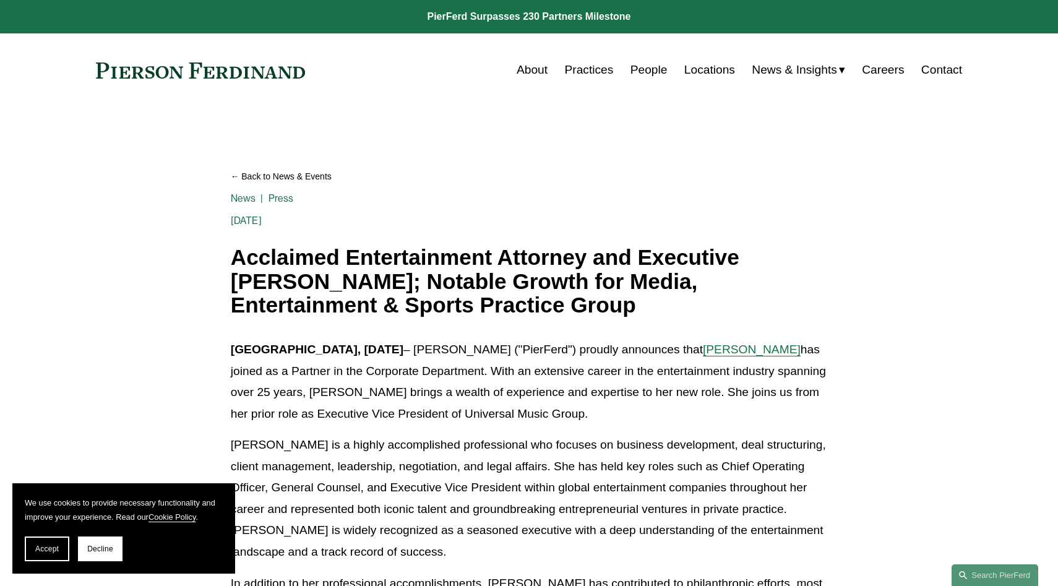
click at [656, 71] on link "People" at bounding box center [648, 70] width 37 height 24
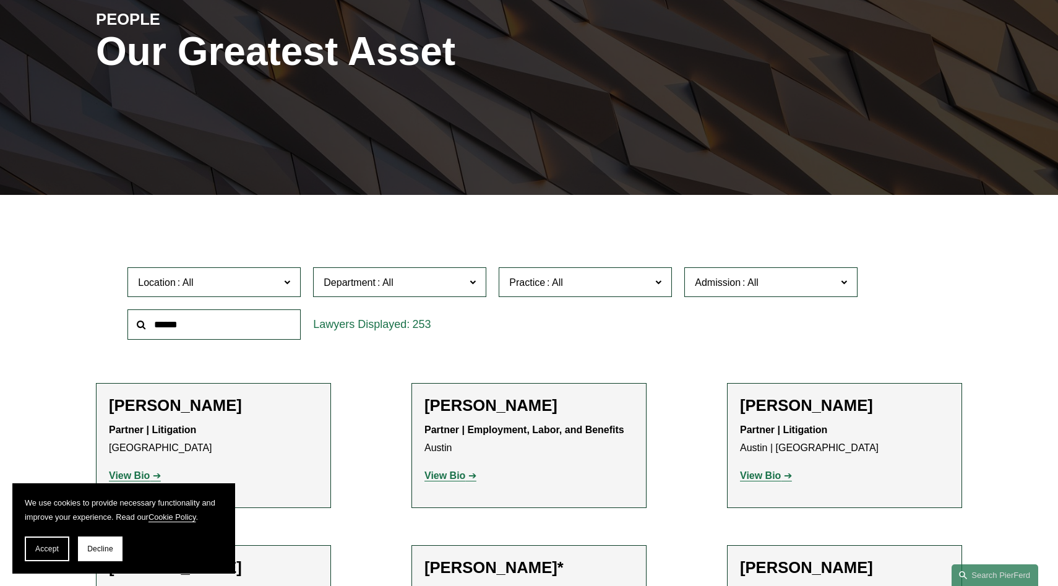
scroll to position [176, 0]
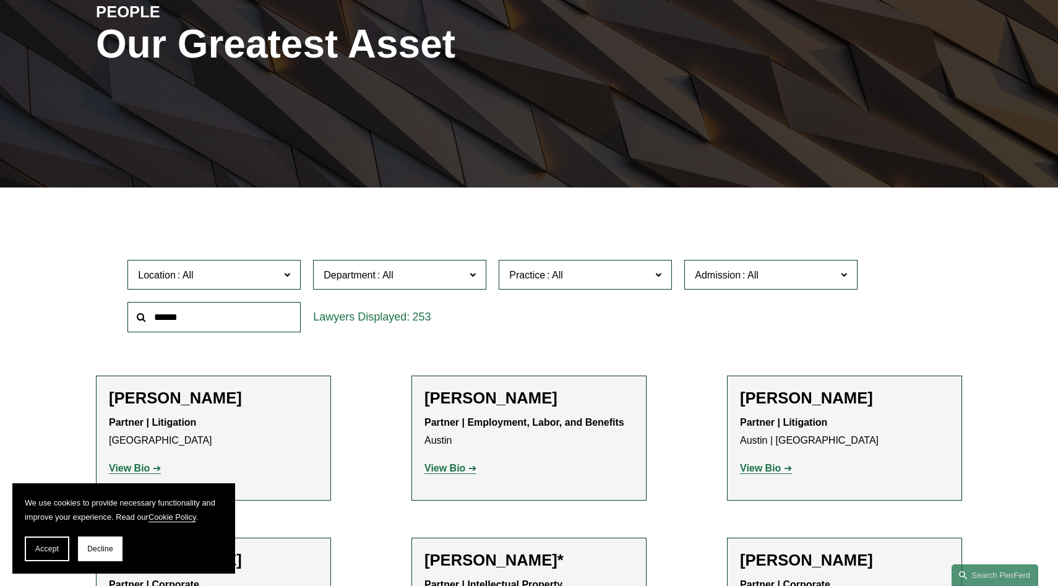
click at [259, 284] on label "Location" at bounding box center [213, 275] width 173 height 30
click at [0, 0] on link "Palo Alto" at bounding box center [0, 0] width 0 height 0
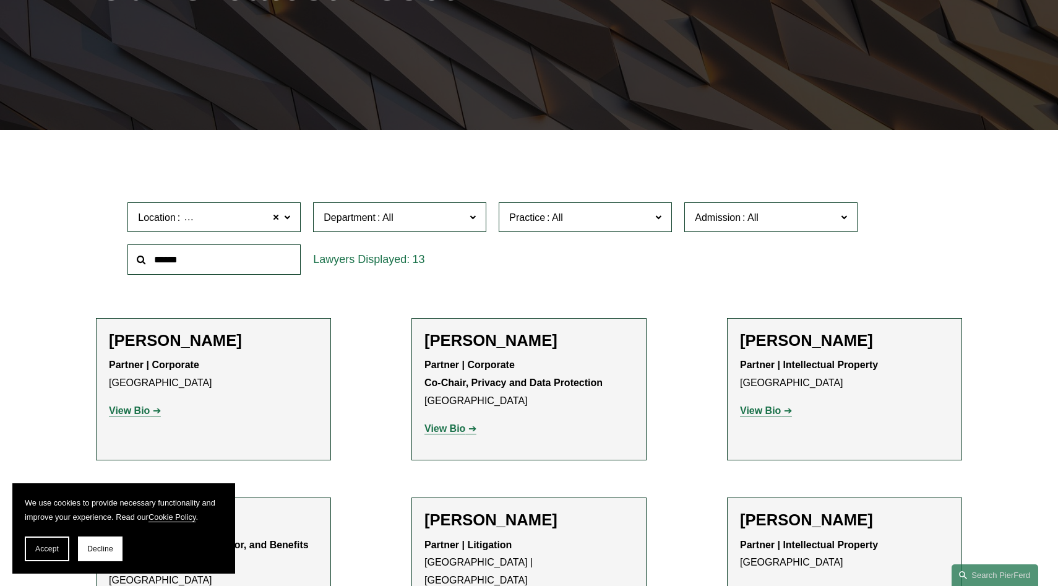
scroll to position [238, 0]
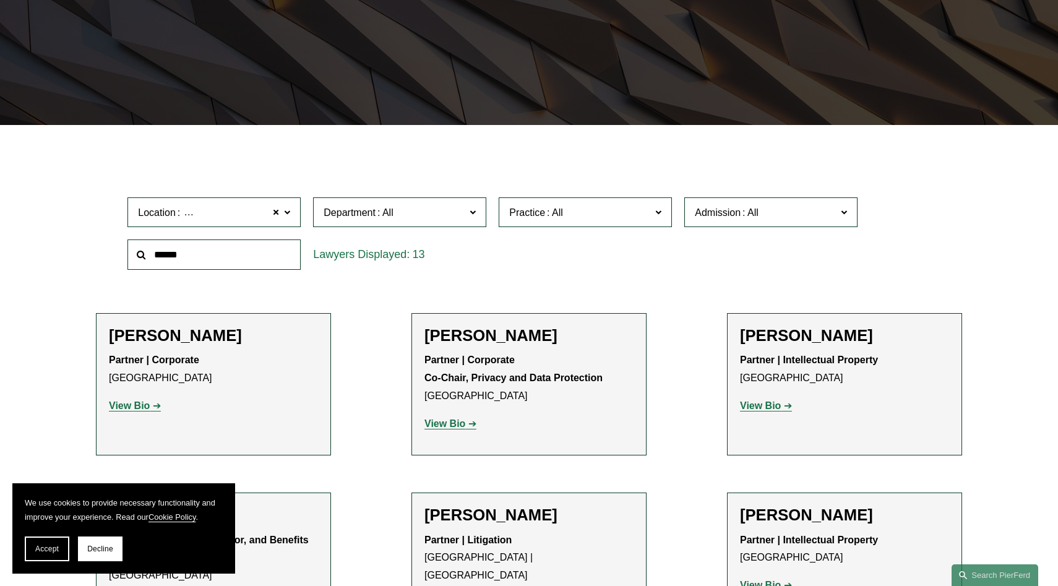
click at [463, 421] on strong "View Bio" at bounding box center [444, 423] width 41 height 11
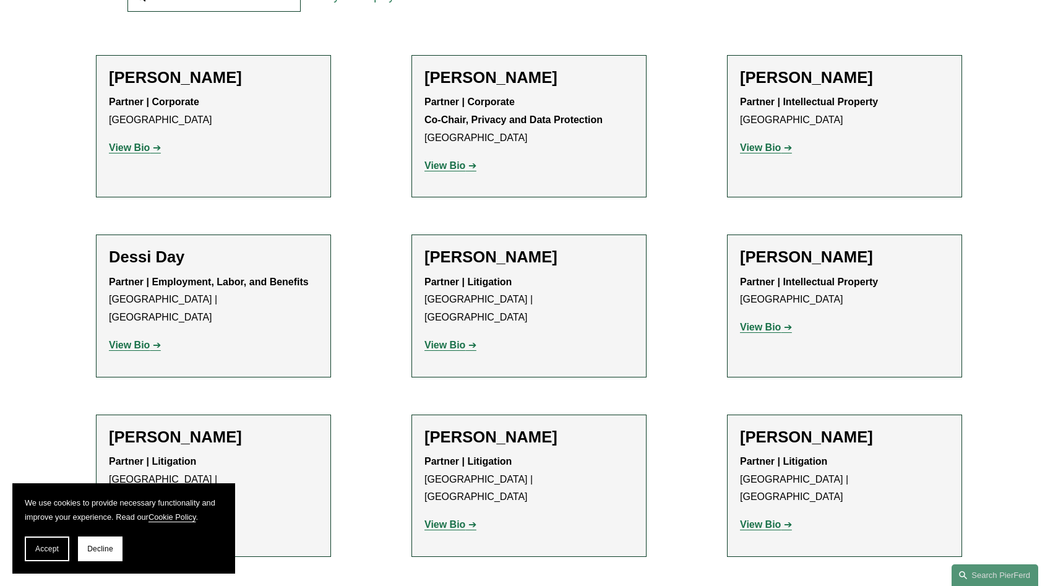
scroll to position [510, 0]
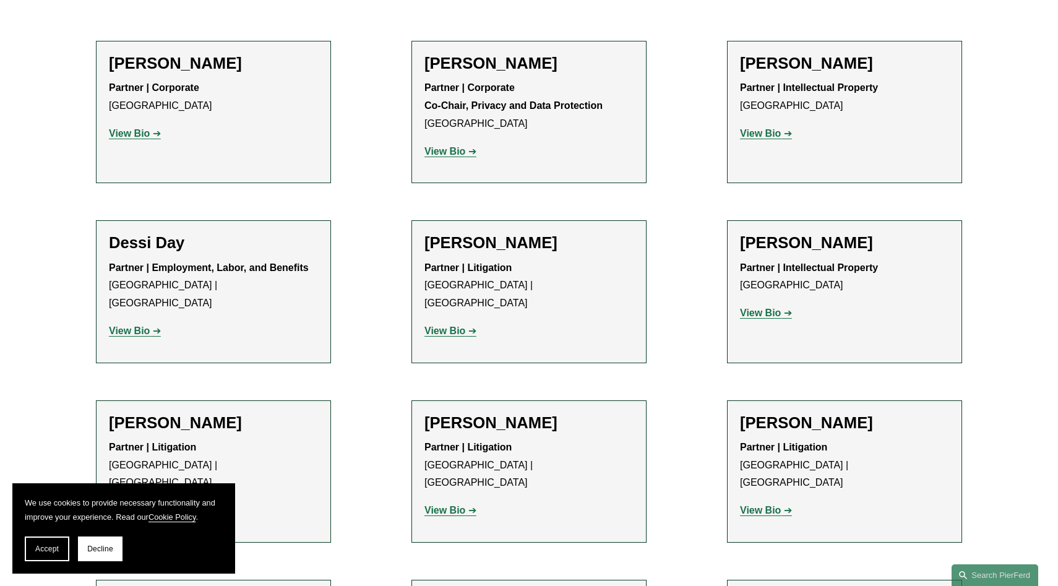
click at [124, 325] on strong "View Bio" at bounding box center [129, 330] width 41 height 11
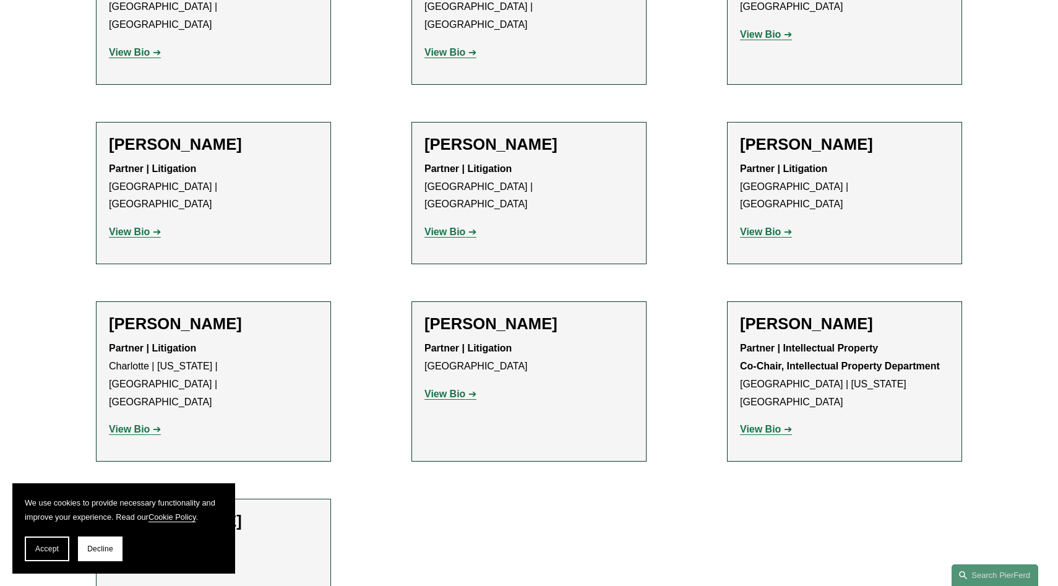
scroll to position [806, 0]
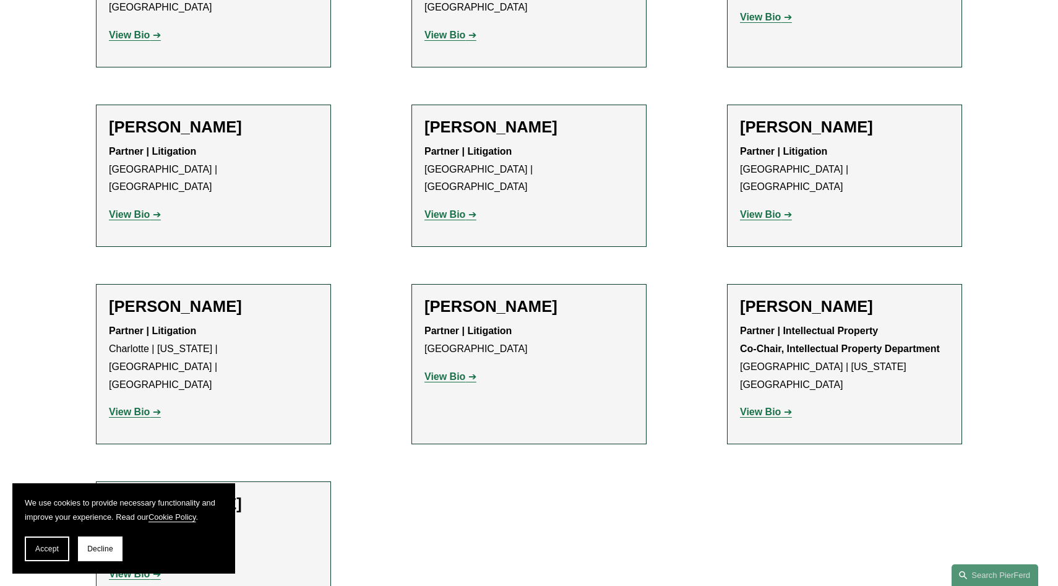
click at [773, 406] on strong "View Bio" at bounding box center [760, 411] width 41 height 11
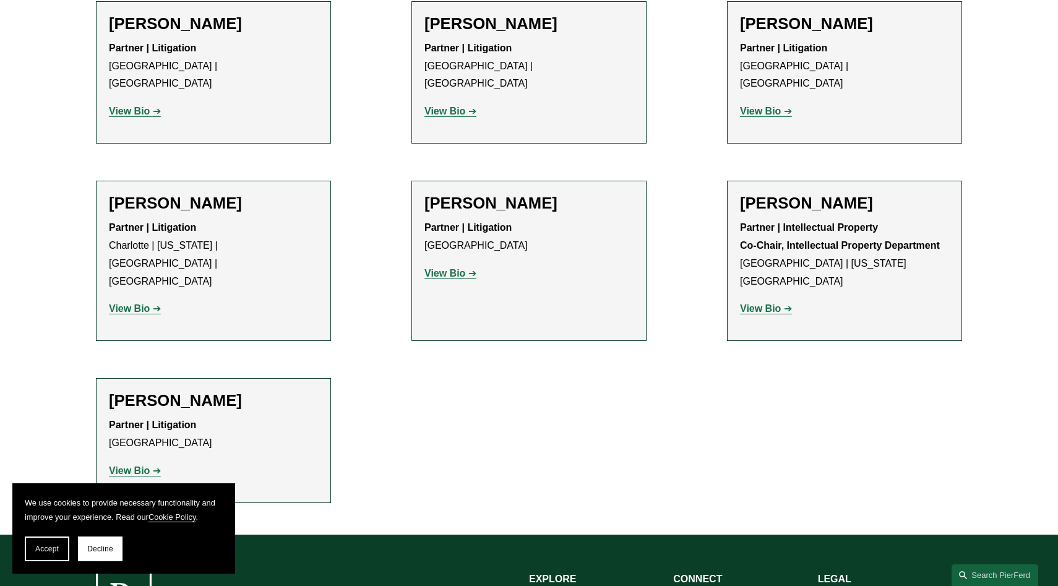
scroll to position [921, 0]
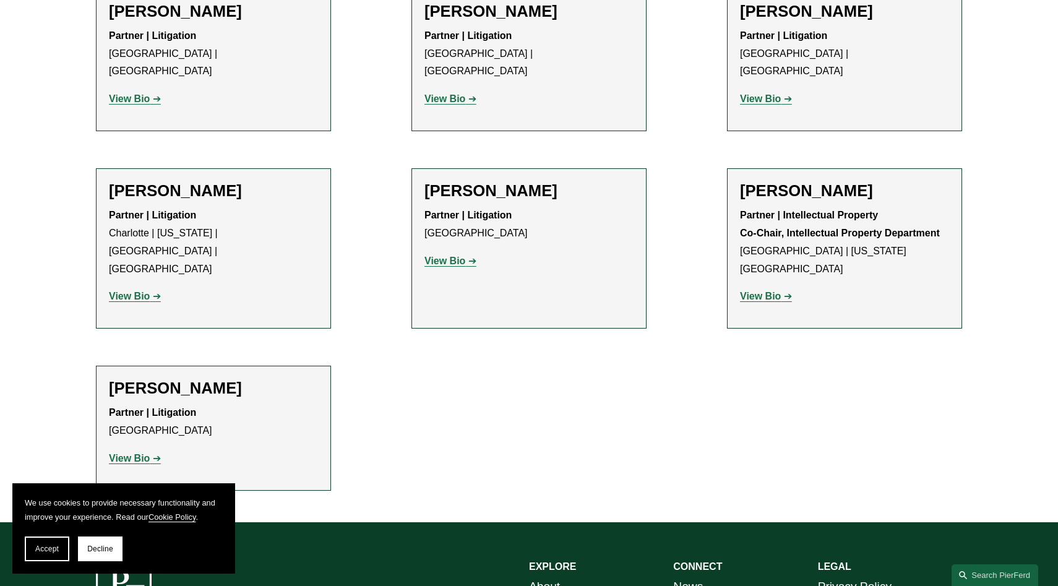
click at [142, 450] on p "View Bio" at bounding box center [213, 459] width 209 height 18
click at [153, 453] on link "View Bio" at bounding box center [135, 458] width 52 height 11
click at [452, 255] on strong "View Bio" at bounding box center [444, 260] width 41 height 11
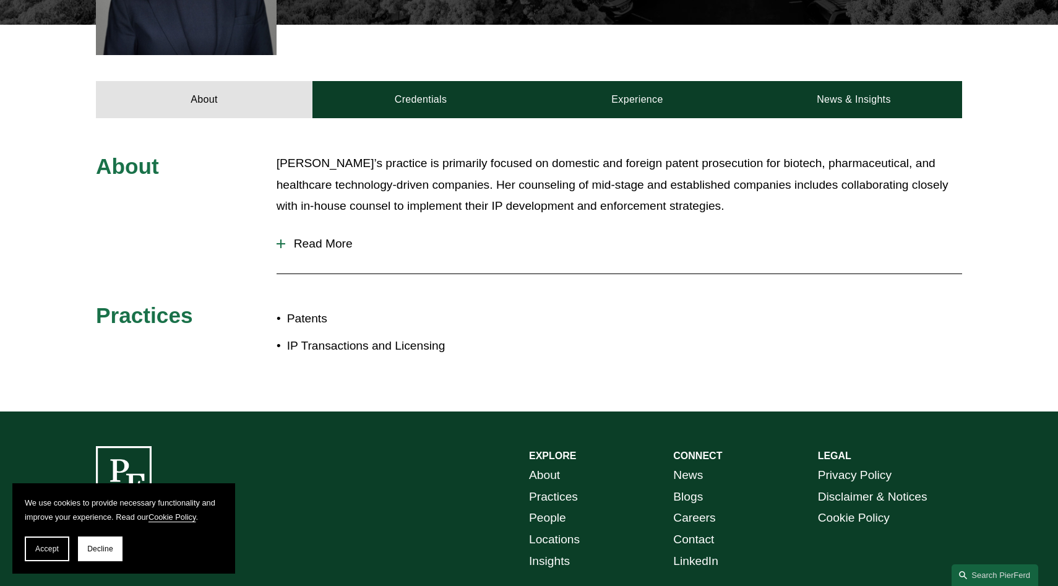
scroll to position [549, 0]
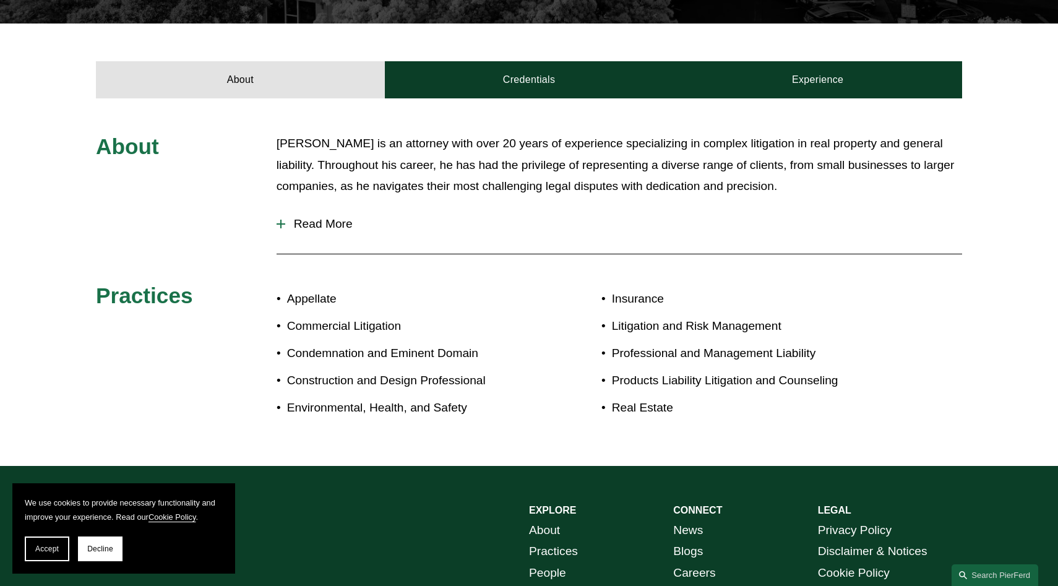
scroll to position [406, 0]
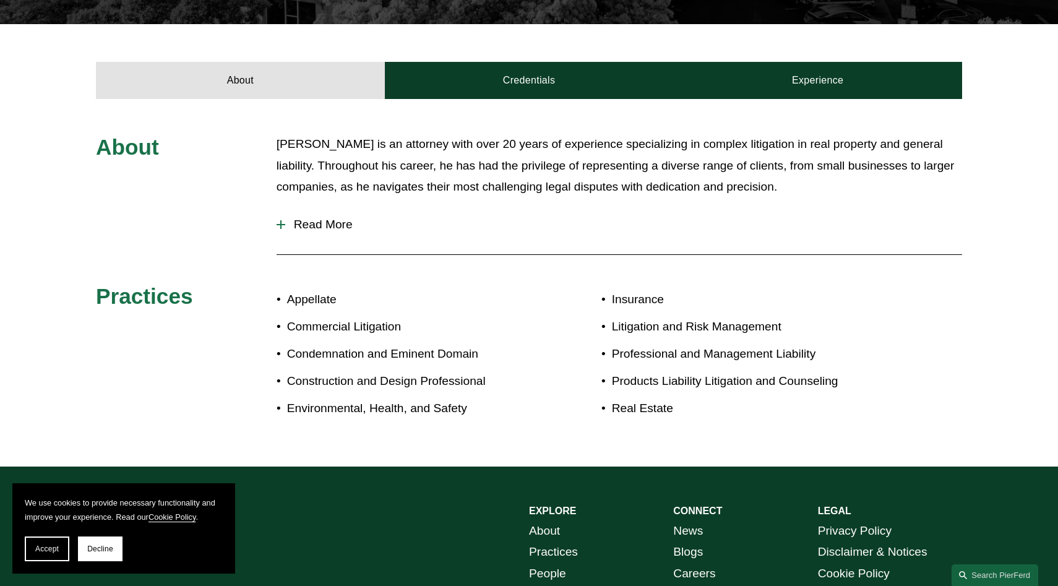
click at [307, 218] on span "Read More" at bounding box center [623, 225] width 677 height 14
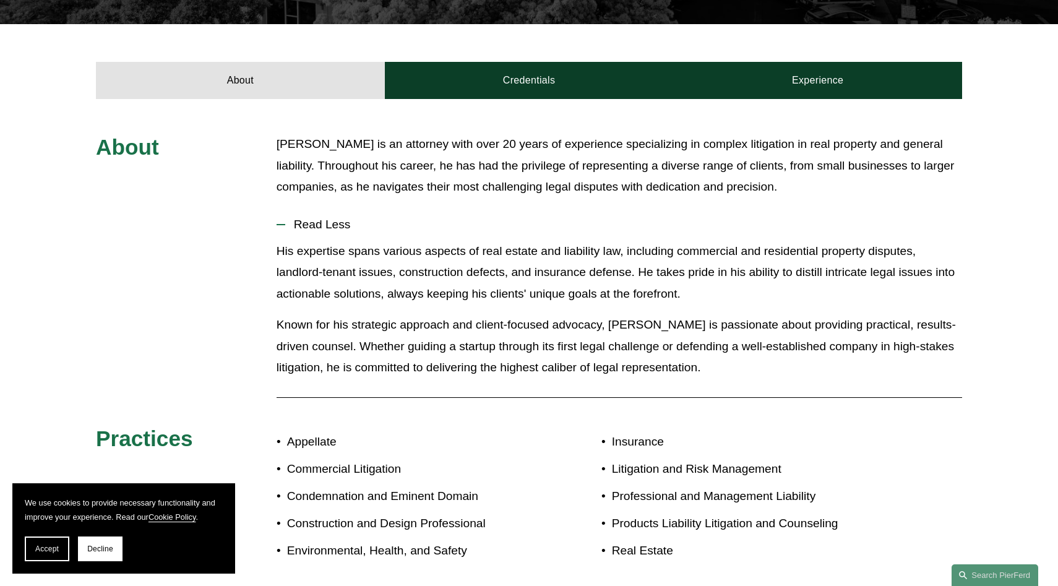
click at [825, 99] on div "About Matthew is an attorney with over 20 years of experience specializing in c…" at bounding box center [529, 354] width 1058 height 510
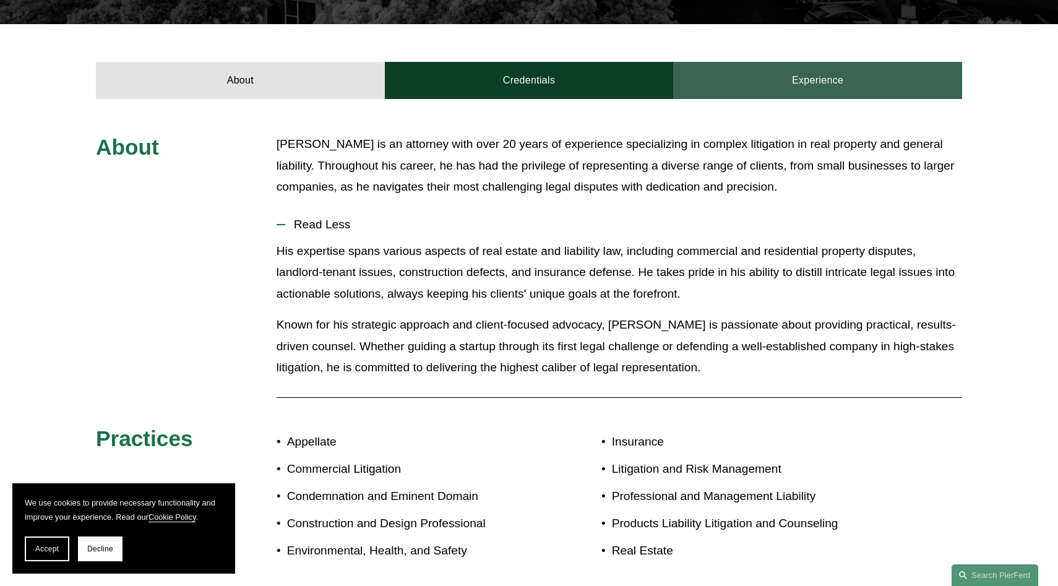
click at [829, 71] on link "Experience" at bounding box center [817, 80] width 289 height 37
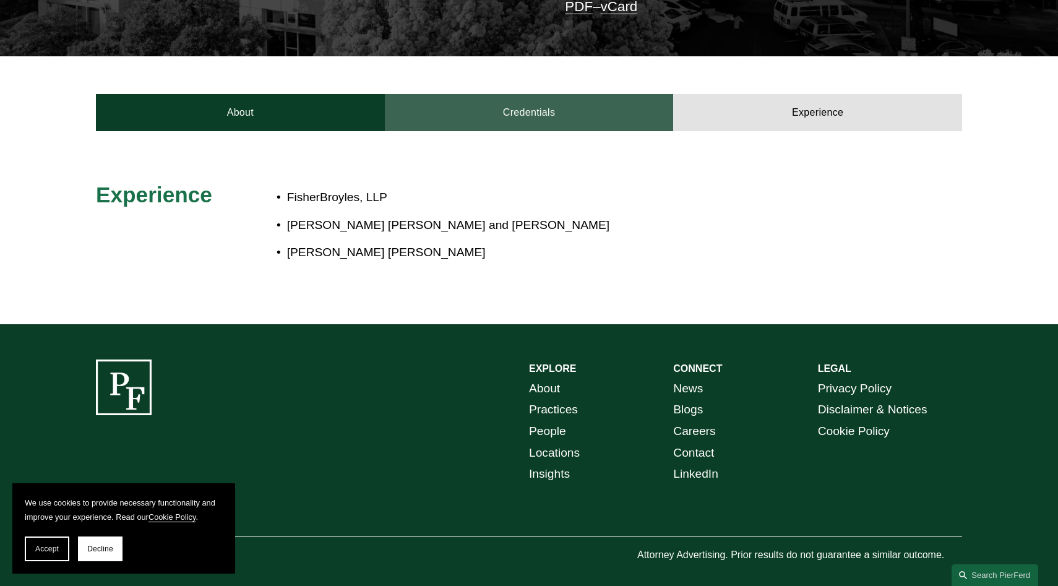
click at [592, 100] on link "Credentials" at bounding box center [529, 112] width 289 height 37
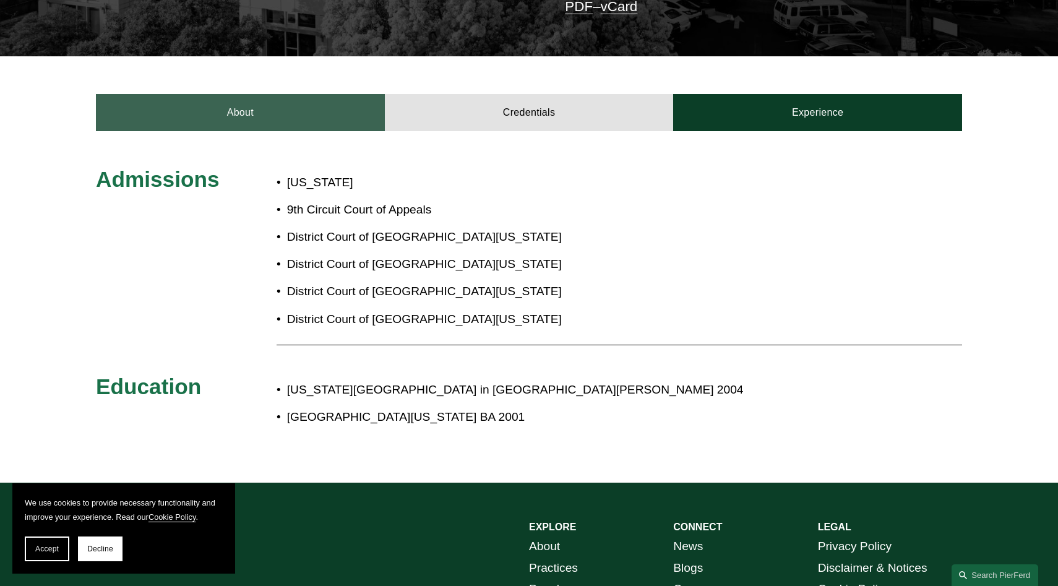
click at [300, 94] on link "About" at bounding box center [240, 112] width 289 height 37
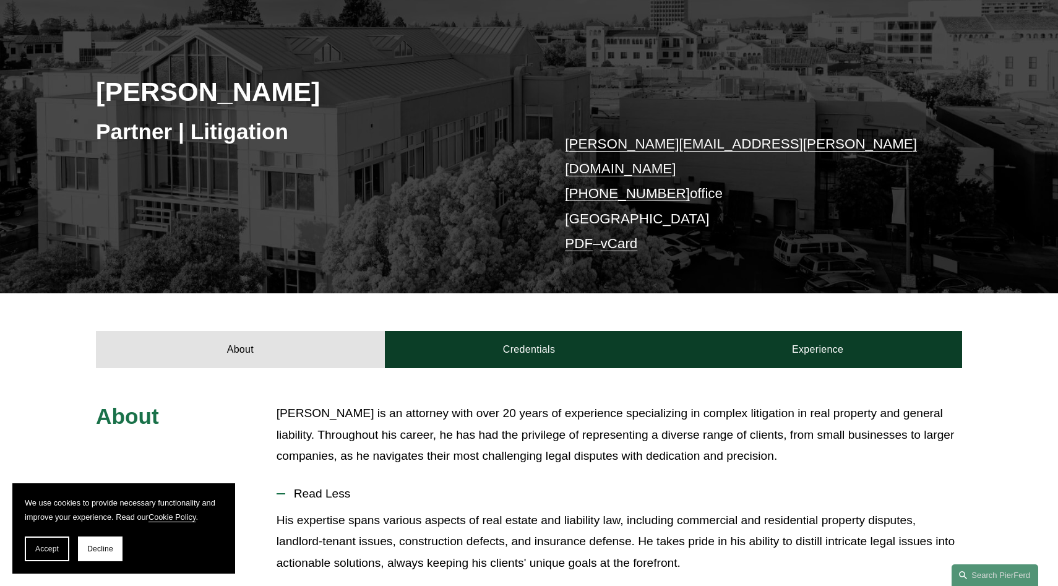
scroll to position [0, 0]
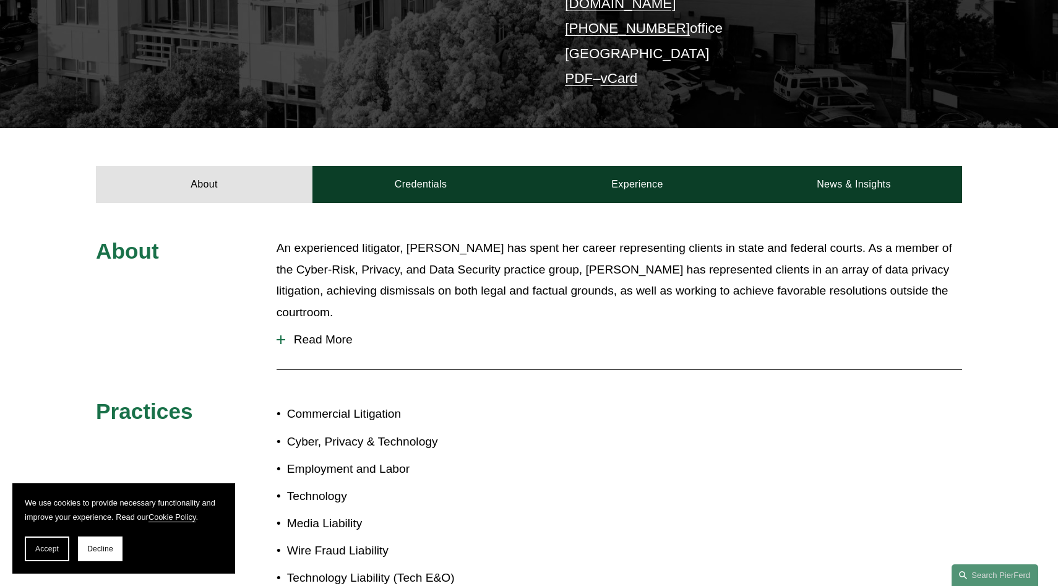
scroll to position [303, 0]
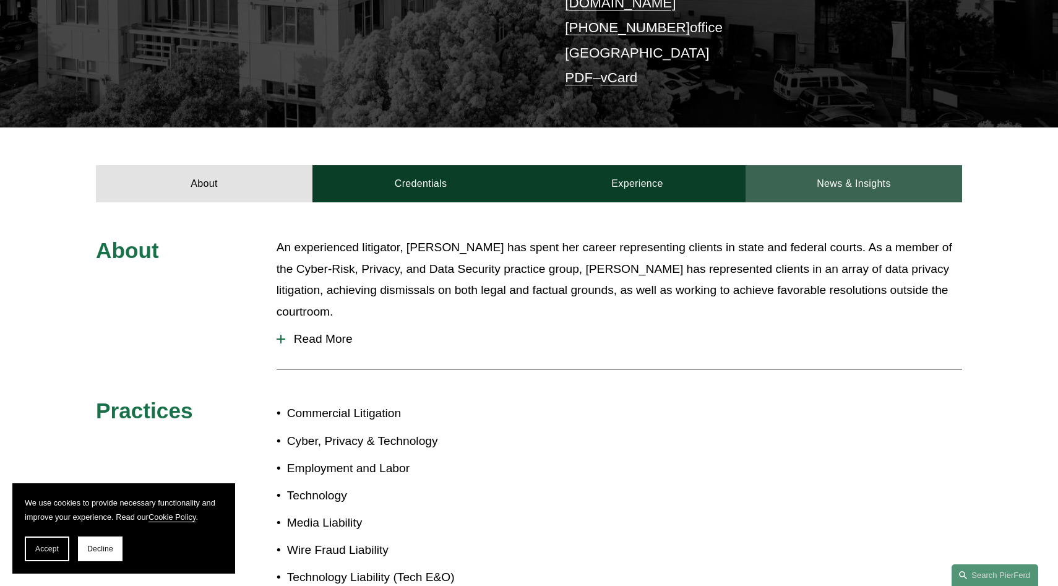
click at [827, 165] on link "News & Insights" at bounding box center [853, 183] width 216 height 37
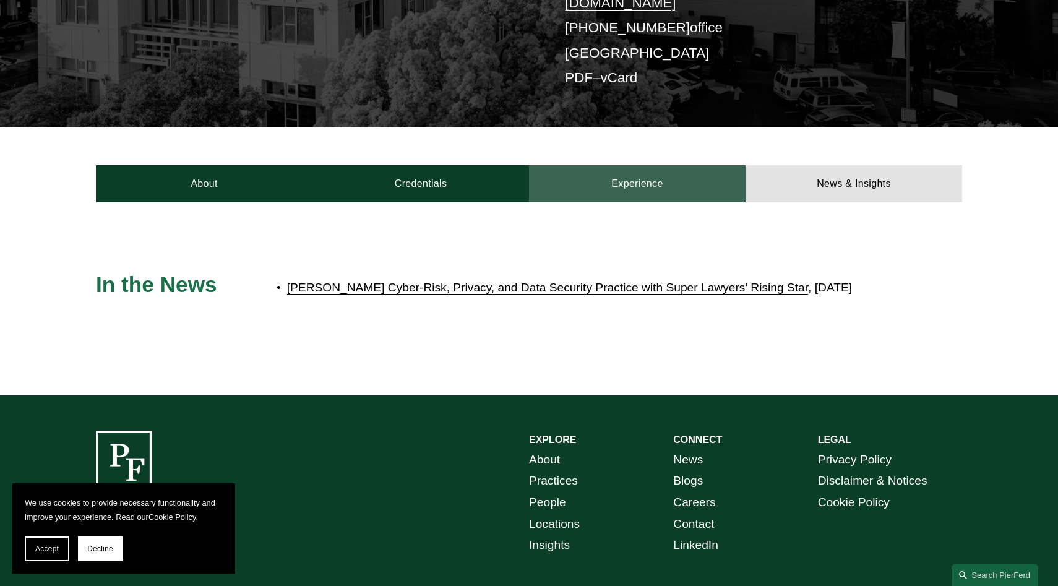
click at [696, 171] on link "Experience" at bounding box center [637, 183] width 216 height 37
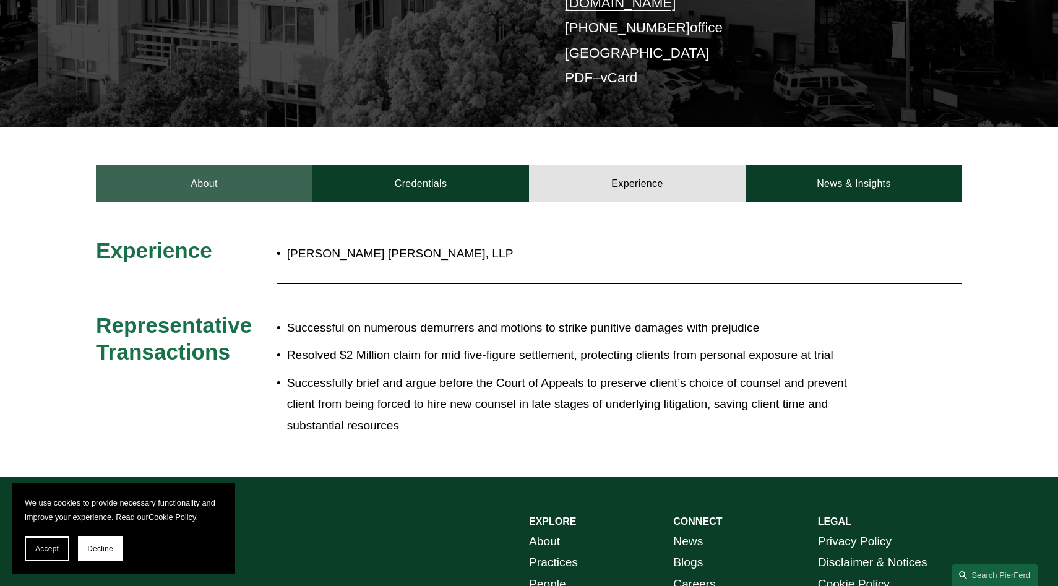
click at [268, 182] on link "About" at bounding box center [204, 183] width 216 height 37
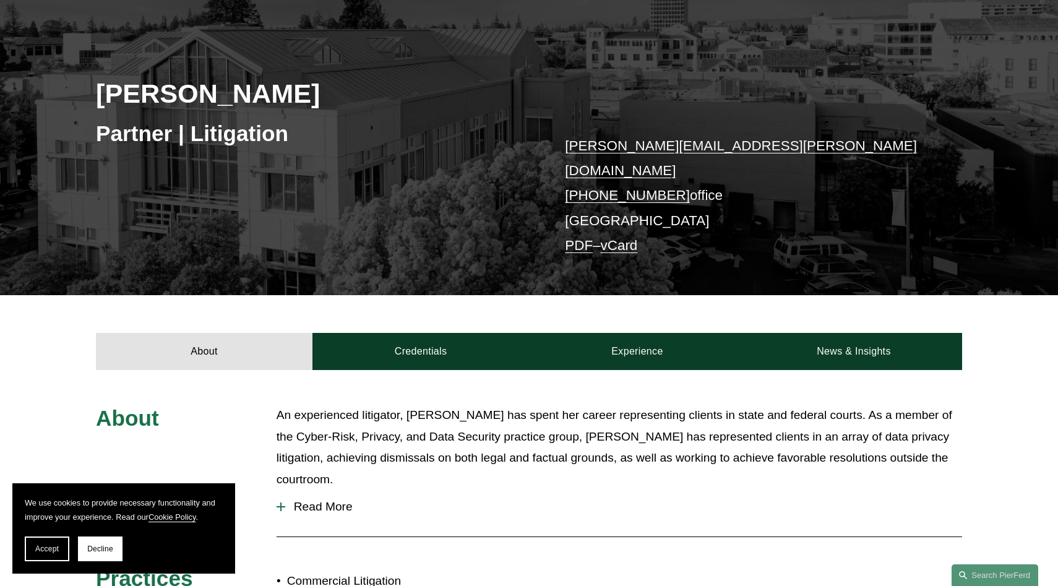
scroll to position [0, 0]
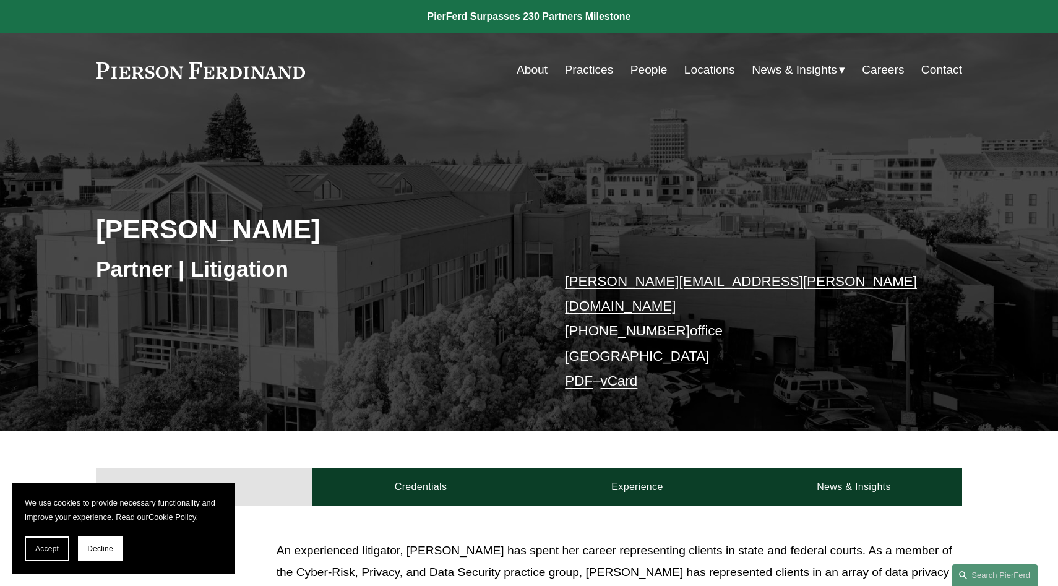
click at [886, 66] on link "Careers" at bounding box center [882, 70] width 42 height 24
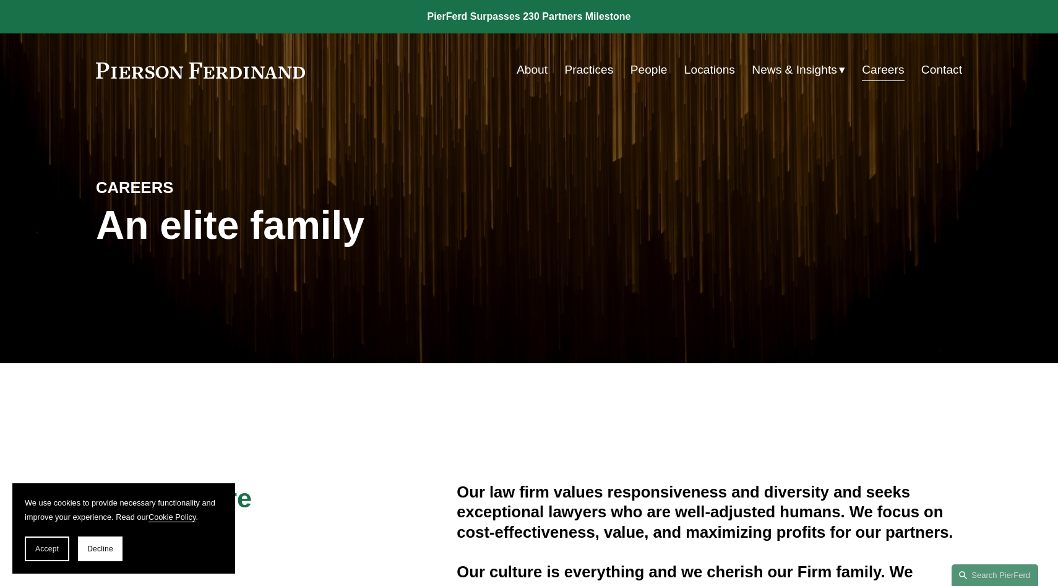
click at [643, 72] on link "People" at bounding box center [648, 70] width 37 height 24
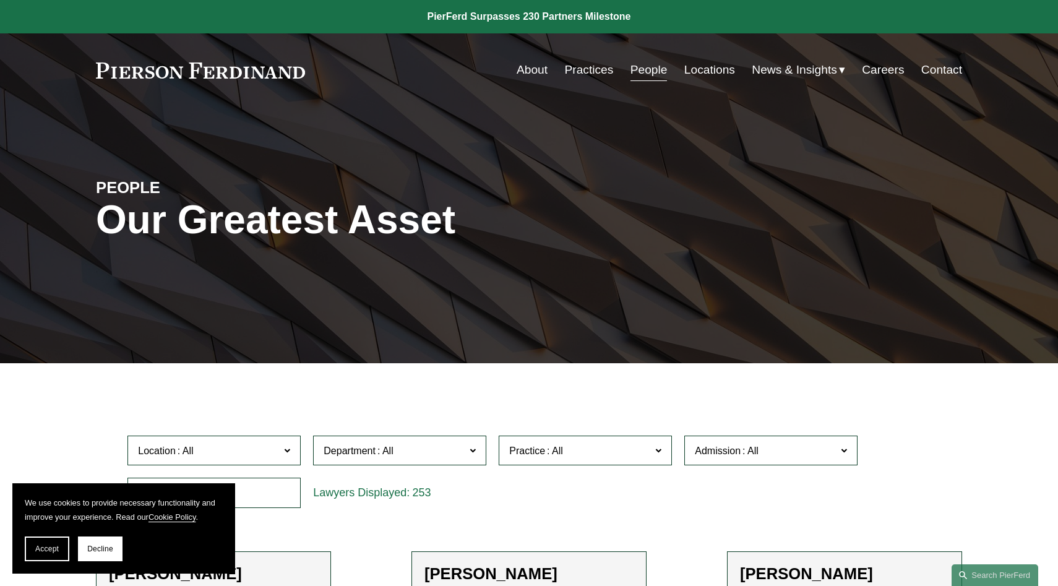
click at [712, 53] on div "Skip to Content About Practices People Locations" at bounding box center [529, 69] width 1058 height 73
click at [709, 72] on link "Locations" at bounding box center [709, 70] width 51 height 24
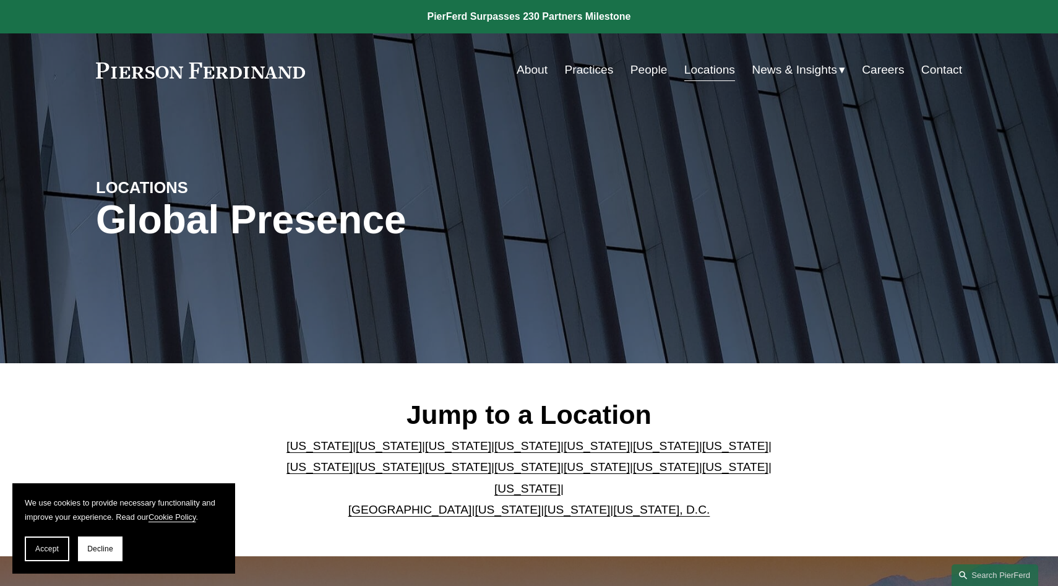
click at [376, 452] on link "California" at bounding box center [389, 445] width 66 height 13
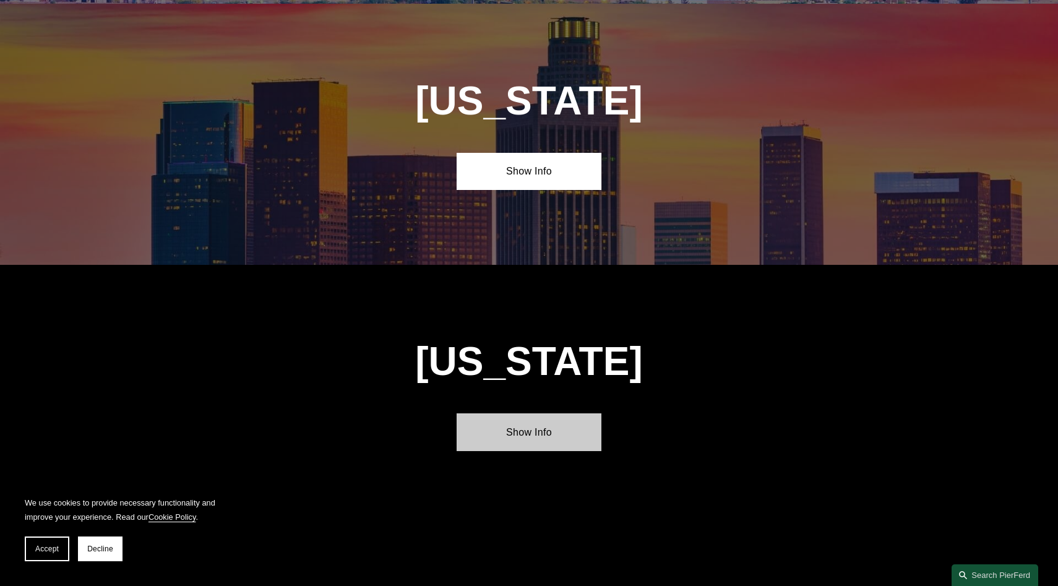
scroll to position [816, 0]
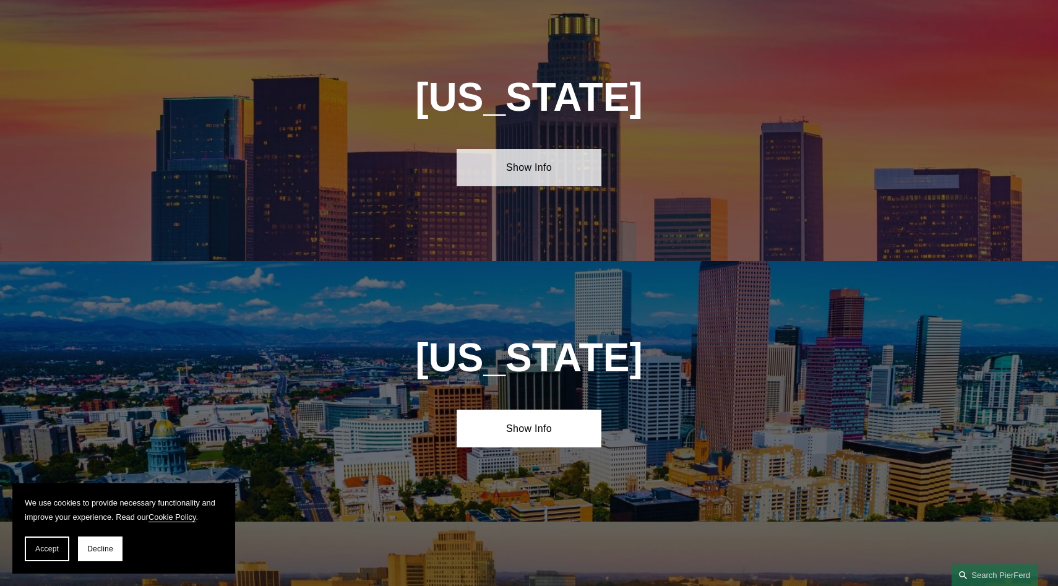
click at [539, 171] on link "Show Info" at bounding box center [528, 167] width 144 height 37
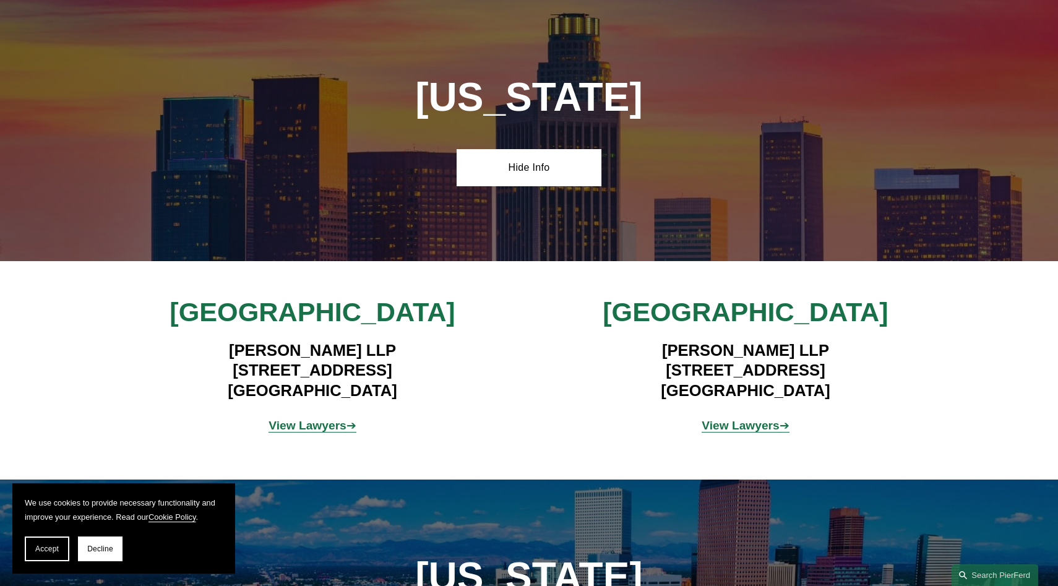
drag, startPoint x: 817, startPoint y: 391, endPoint x: 643, endPoint y: 362, distance: 176.8
click at [643, 362] on h4 "Pierson Ferdinand LLP 2100 Geng Road, Suite 210 Palo Alto, CA 94303" at bounding box center [745, 370] width 361 height 60
copy h4 "2100 Geng Road, Suite 210 Palo Alto, CA 94303"
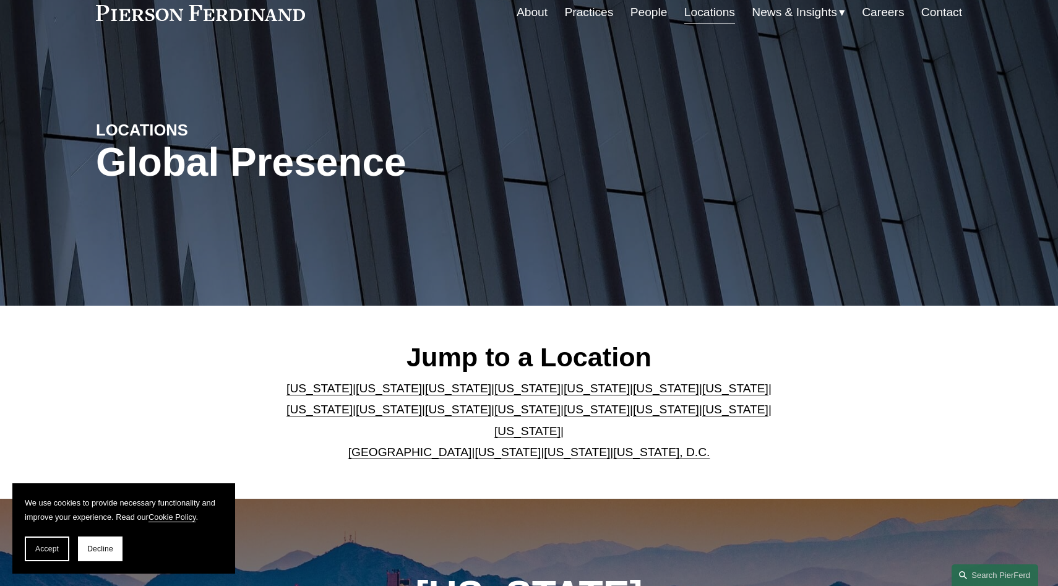
scroll to position [0, 0]
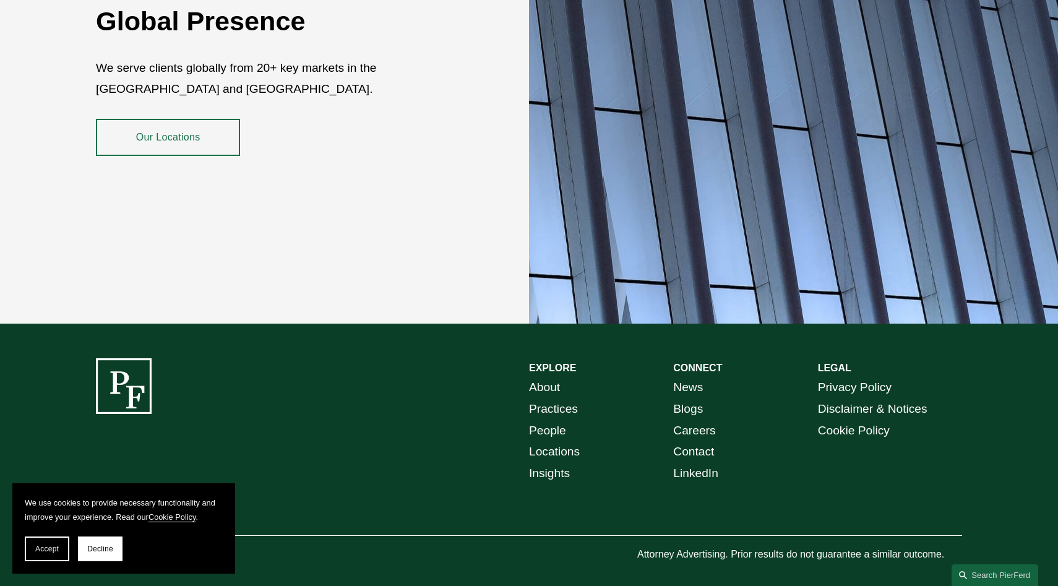
scroll to position [2234, 0]
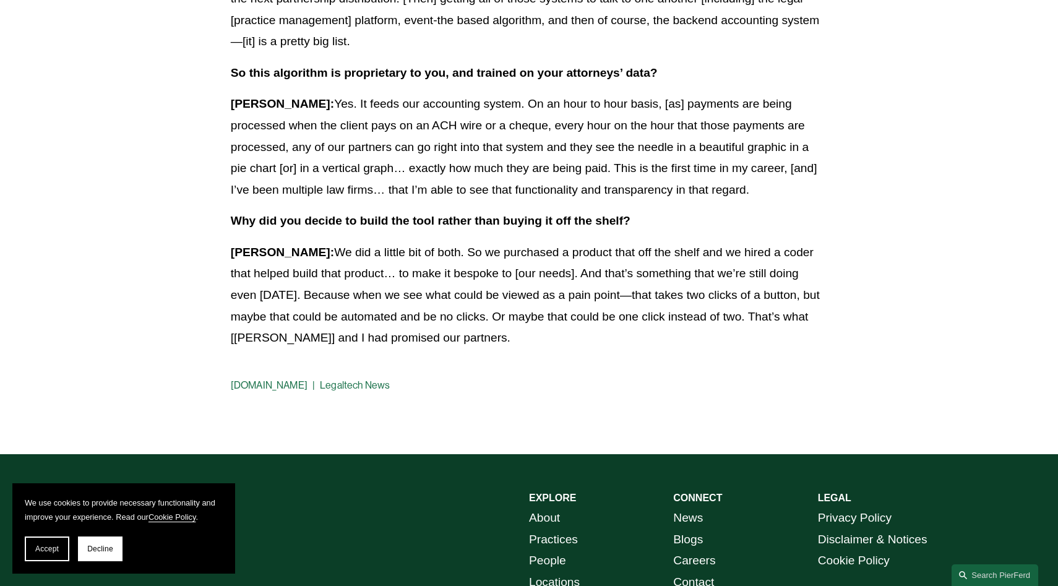
scroll to position [2103, 0]
